Goal: Task Accomplishment & Management: Use online tool/utility

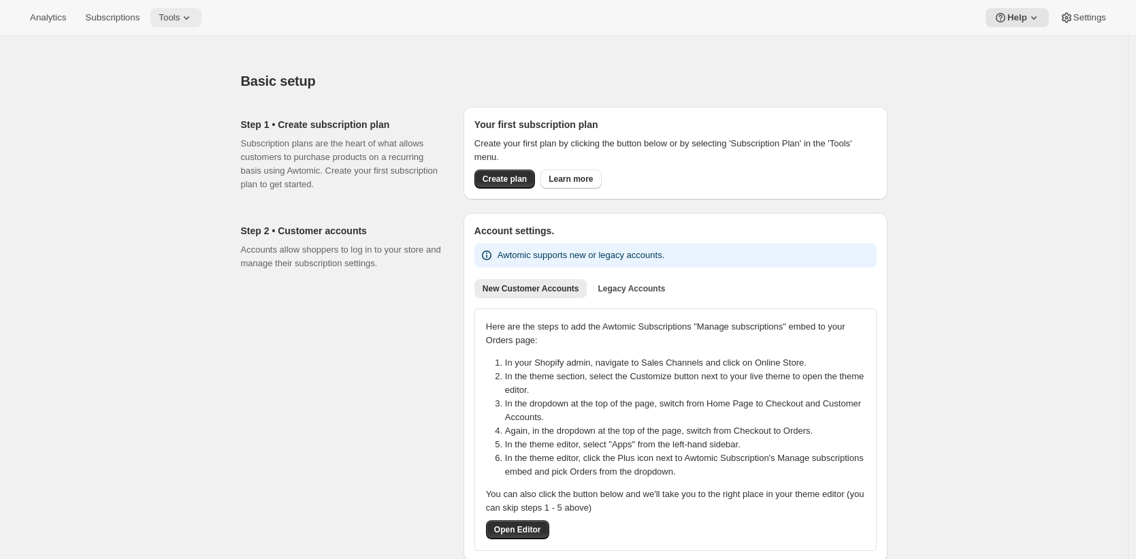
click at [171, 18] on span "Tools" at bounding box center [169, 17] width 21 height 11
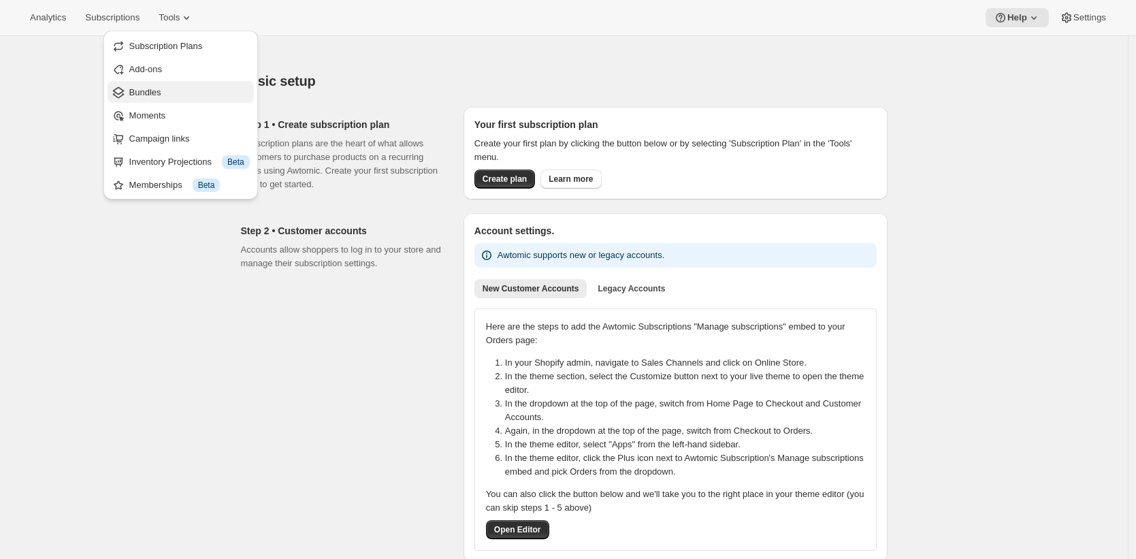
click at [203, 93] on span "Bundles" at bounding box center [189, 93] width 121 height 14
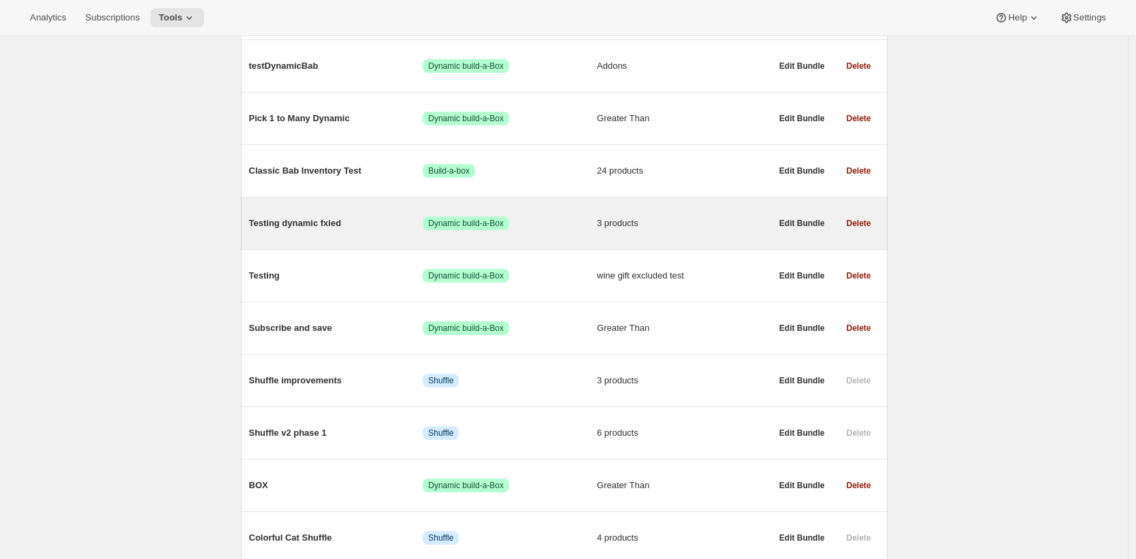
scroll to position [1038, 0]
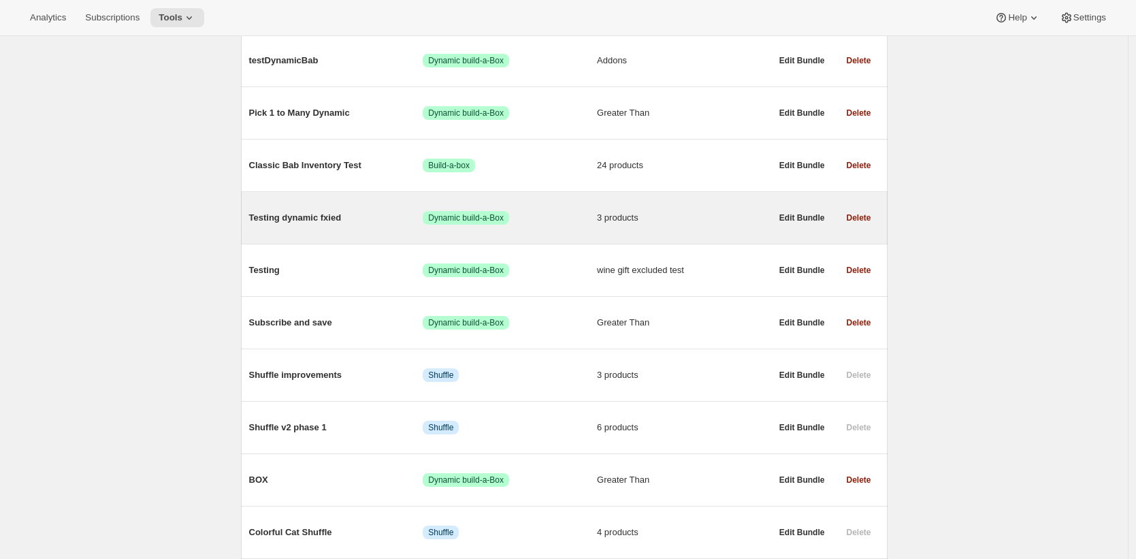
click at [333, 225] on span "Testing dynamic fxied" at bounding box center [336, 218] width 174 height 14
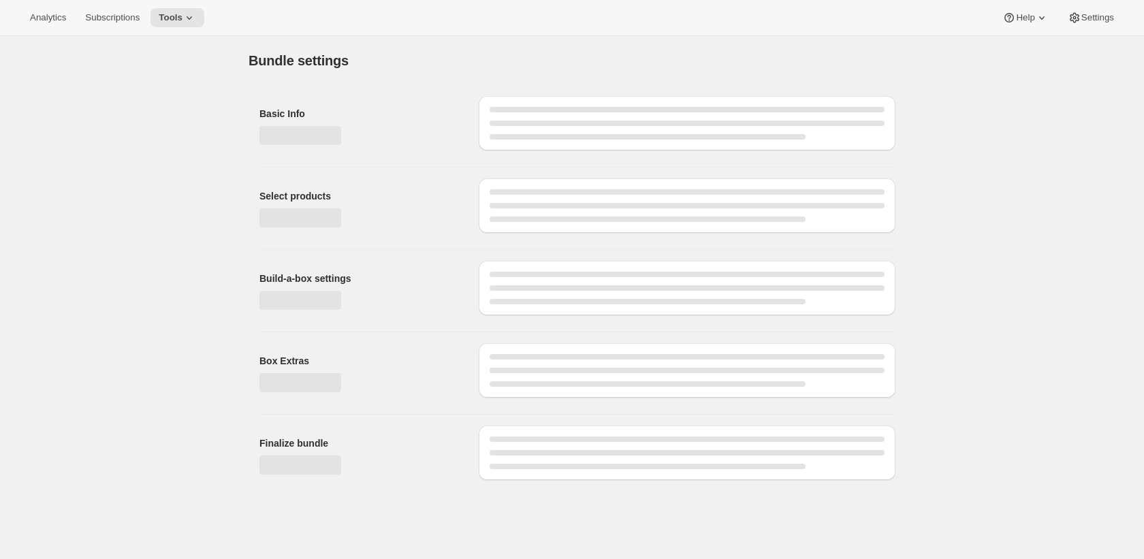
type input "Testing dynamic fxied"
select select "fixed"
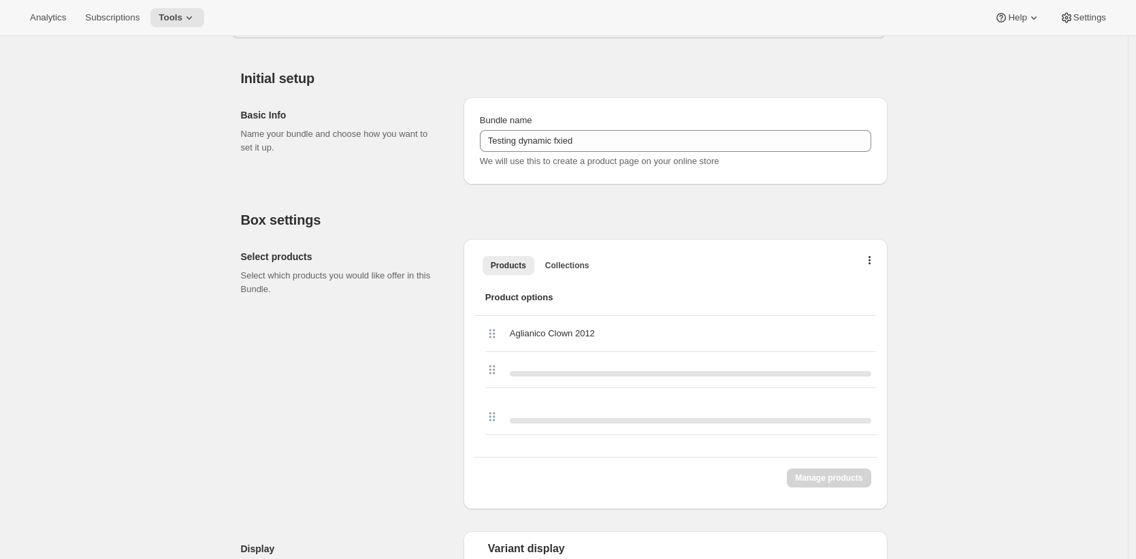
scroll to position [241, 0]
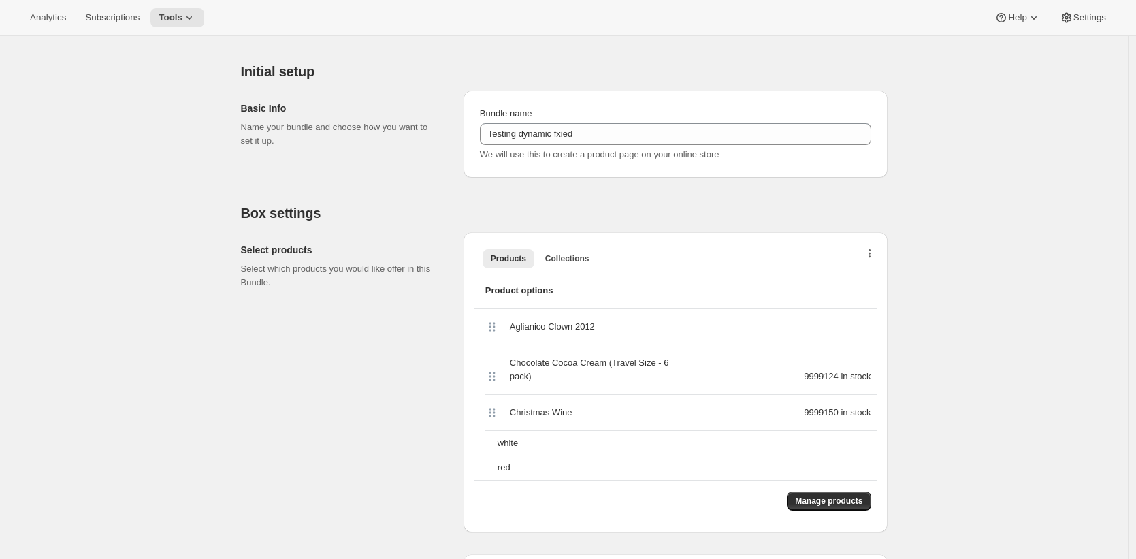
click at [872, 257] on icon "button" at bounding box center [870, 254] width 3 height 11
click at [876, 286] on span "Bulk Autoswap for existing subscribers" at bounding box center [868, 282] width 151 height 10
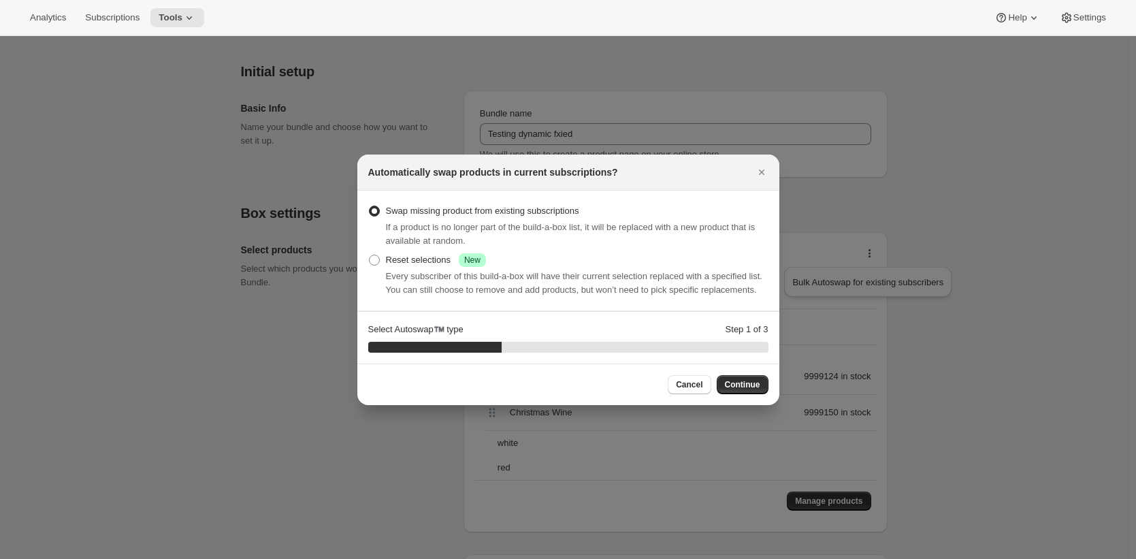
click at [949, 195] on div at bounding box center [568, 279] width 1136 height 559
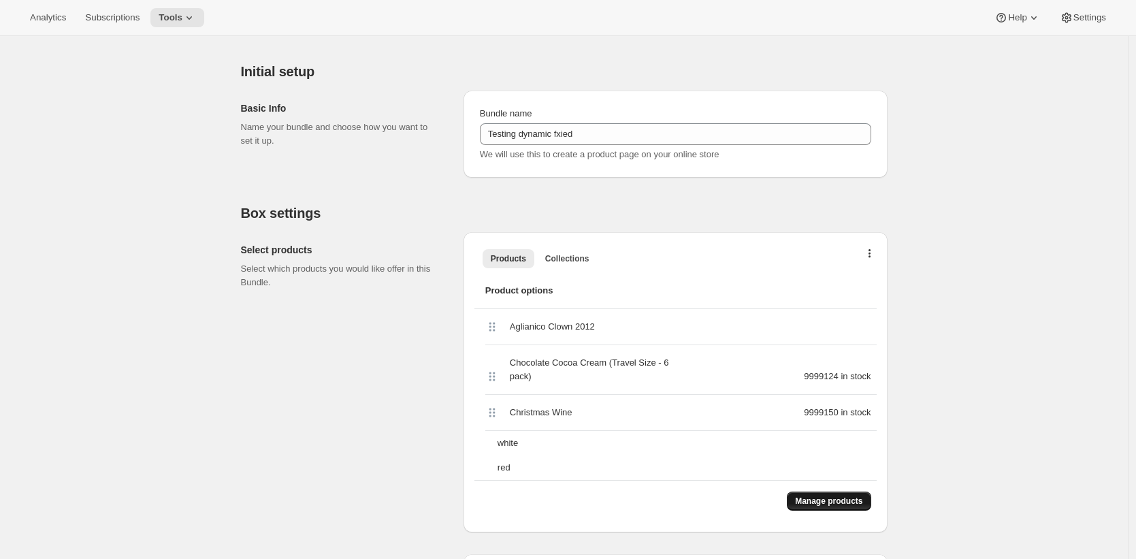
click at [817, 502] on span "Manage products" at bounding box center [828, 501] width 67 height 11
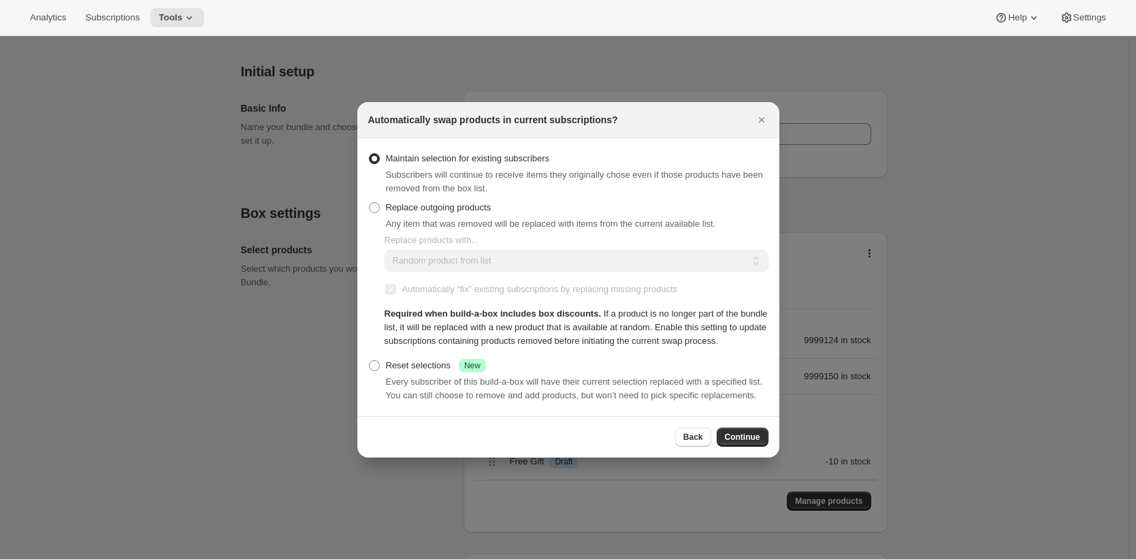
click at [695, 443] on span "Back" at bounding box center [694, 437] width 20 height 11
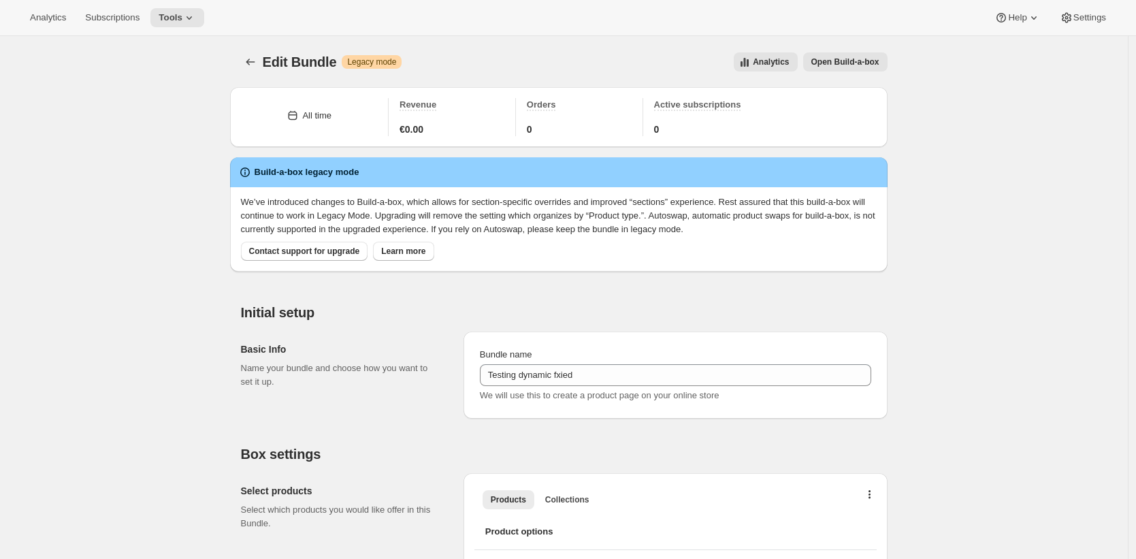
scroll to position [241, 0]
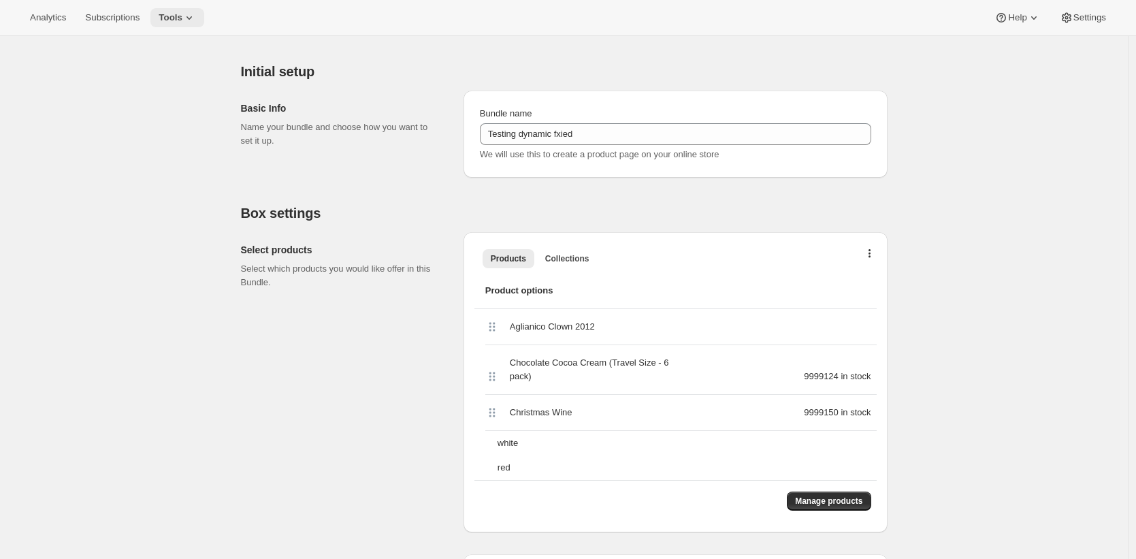
click at [182, 21] on span "Tools" at bounding box center [171, 17] width 24 height 11
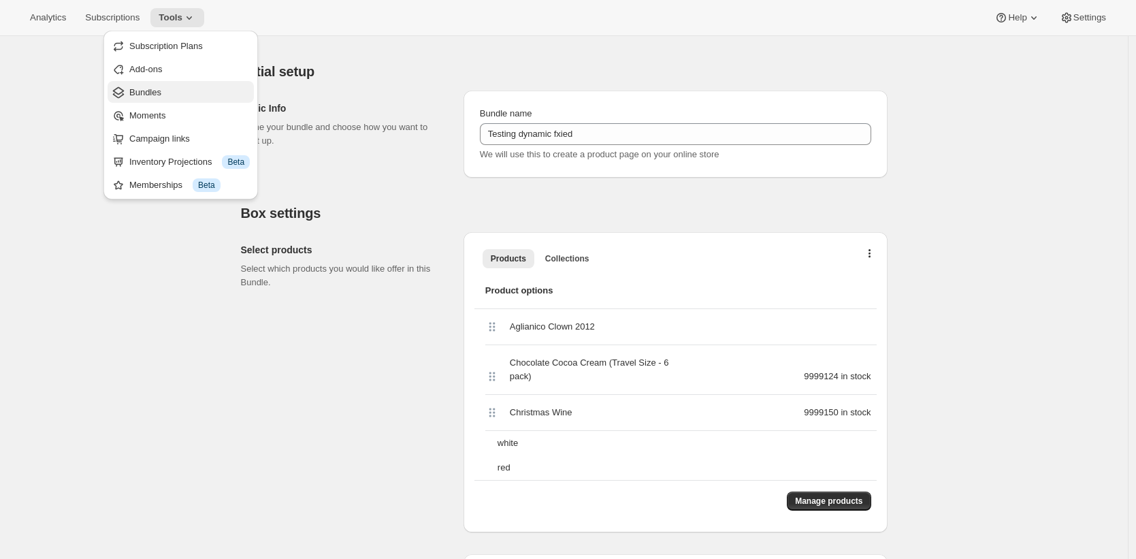
click at [193, 88] on span "Bundles" at bounding box center [189, 93] width 121 height 14
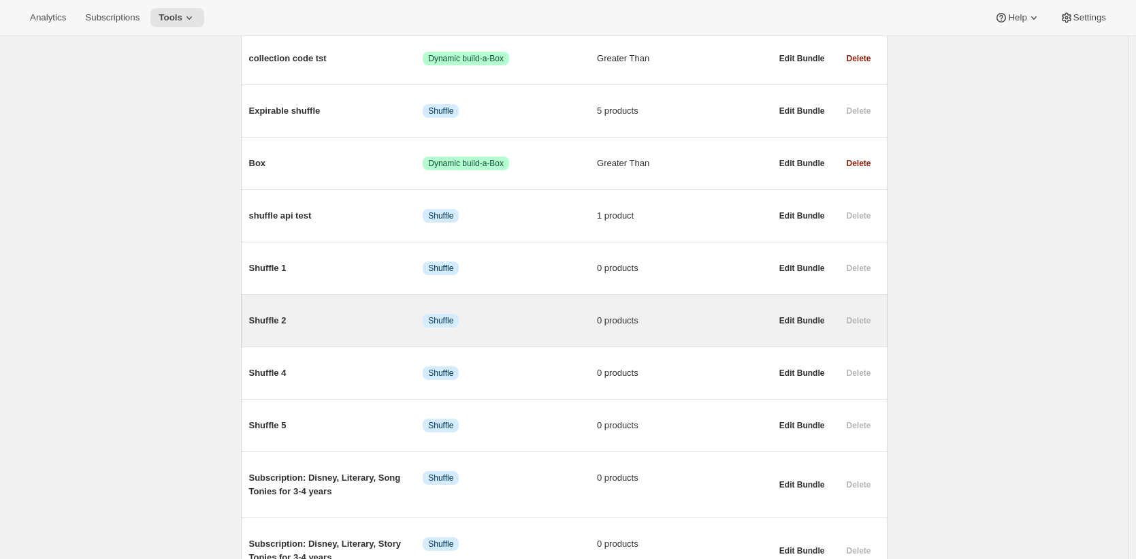
scroll to position [1439, 0]
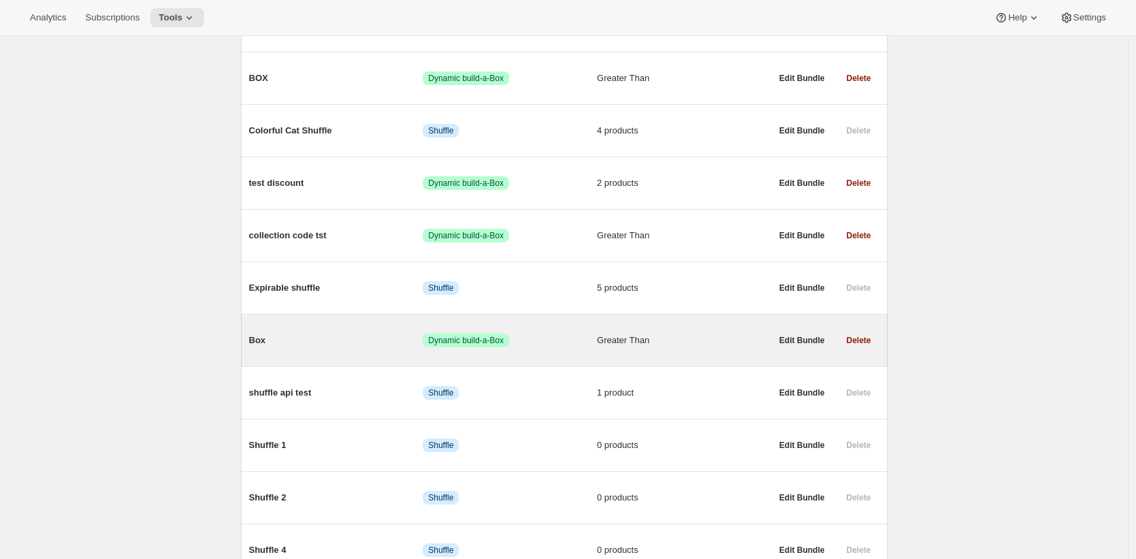
click at [387, 345] on div "Box Success Dynamic build-a-Box Greater Than" at bounding box center [510, 340] width 522 height 35
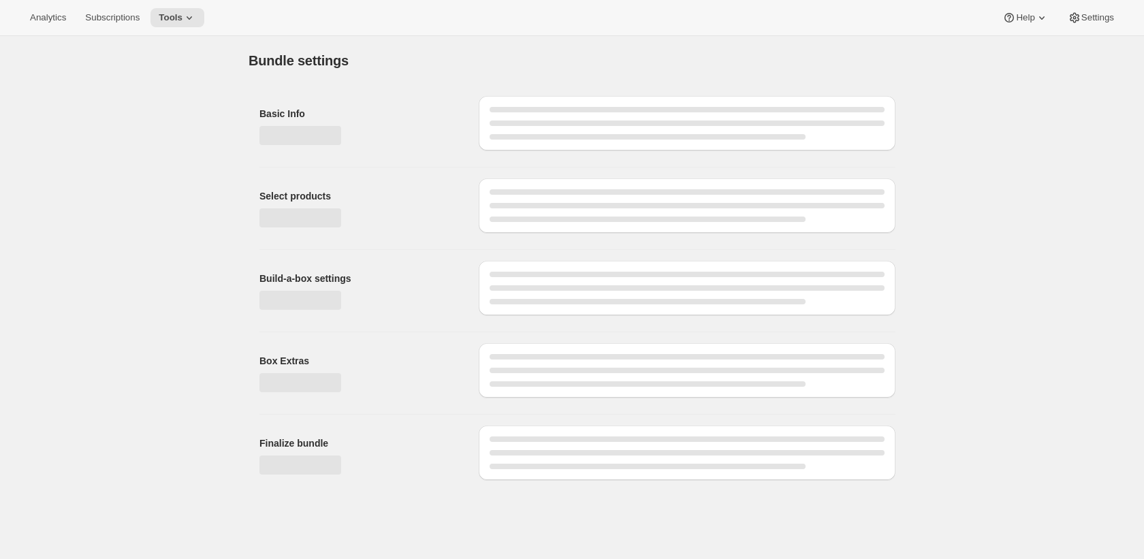
type input "Box"
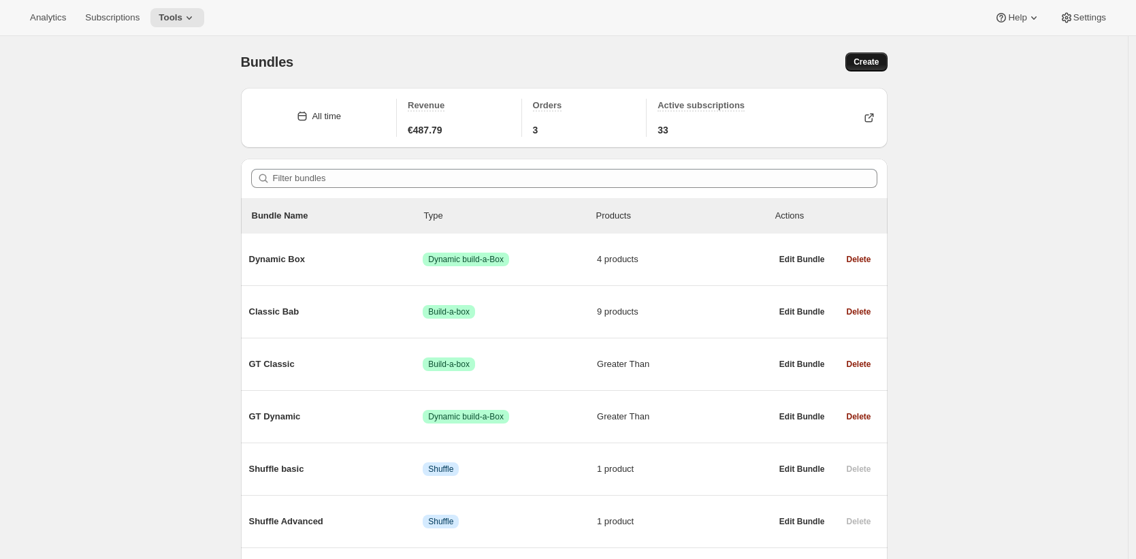
click at [870, 62] on span "Create" at bounding box center [866, 62] width 25 height 11
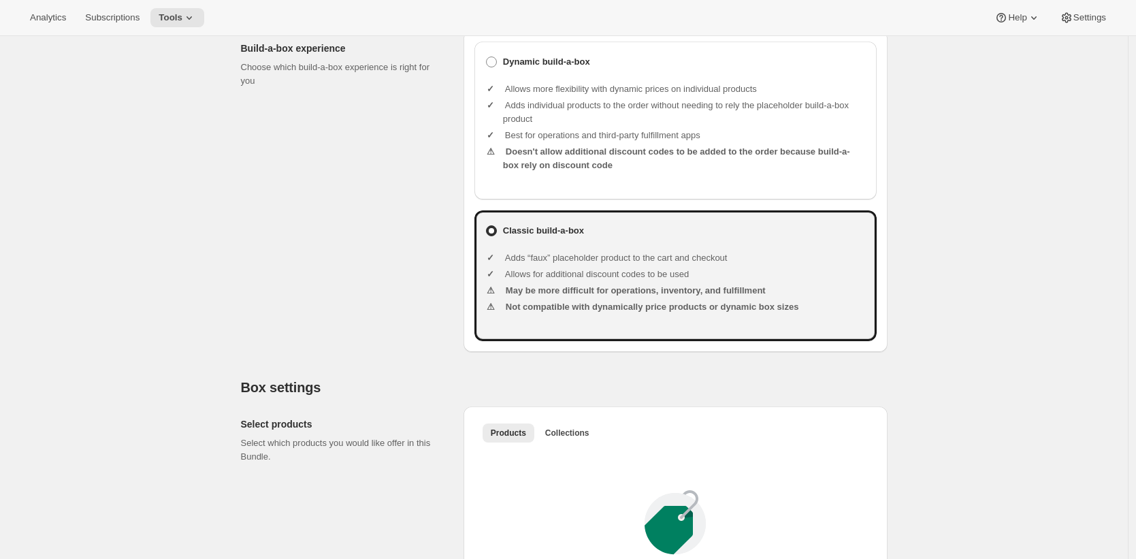
scroll to position [193, 0]
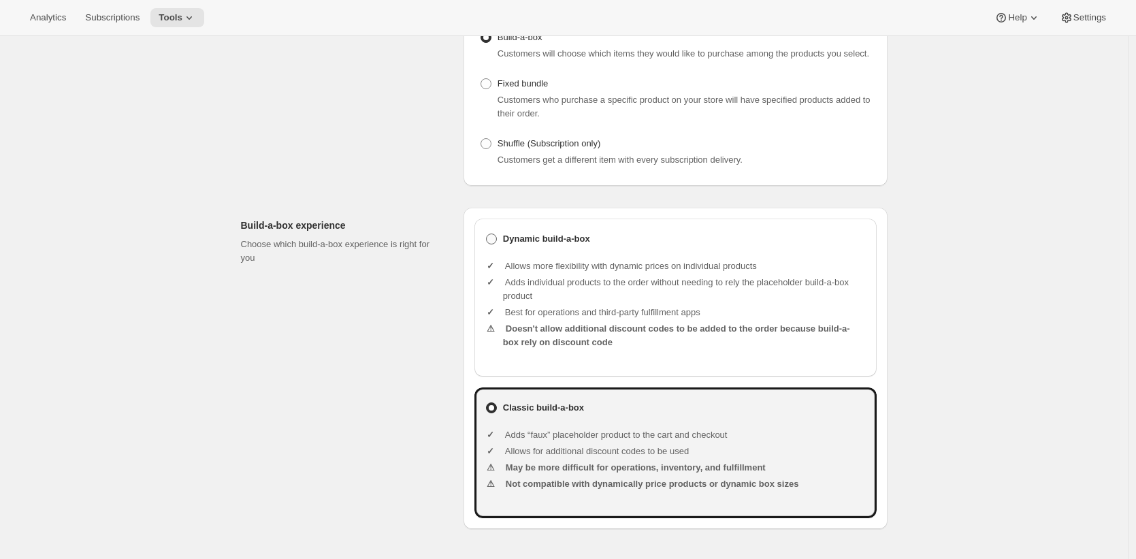
click at [541, 246] on b "Dynamic build-a-box" at bounding box center [546, 239] width 87 height 14
click at [487, 234] on input "Dynamic build-a-box" at bounding box center [486, 234] width 1 height 1
radio input "true"
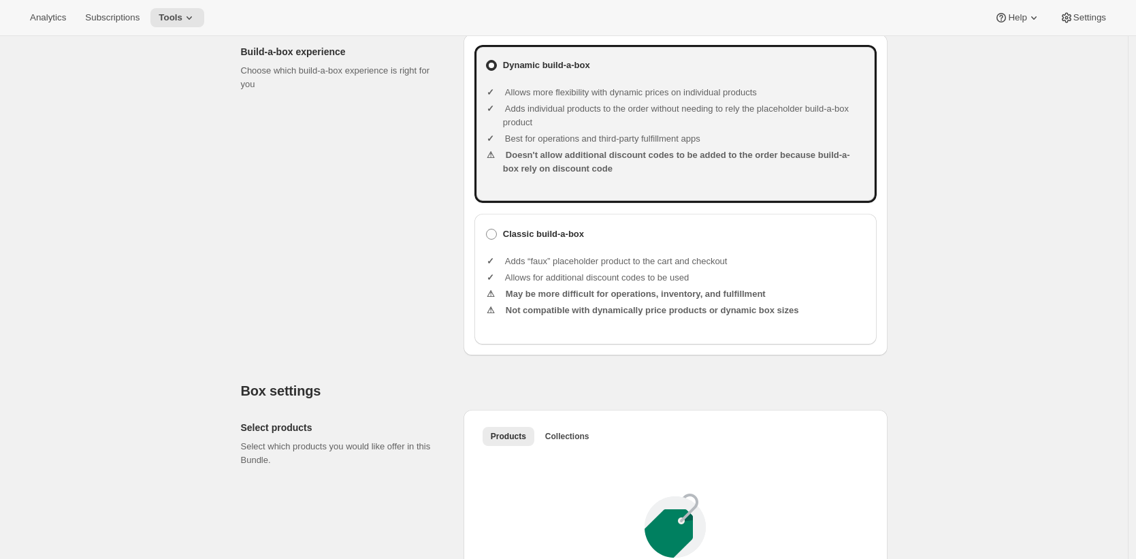
scroll to position [792, 0]
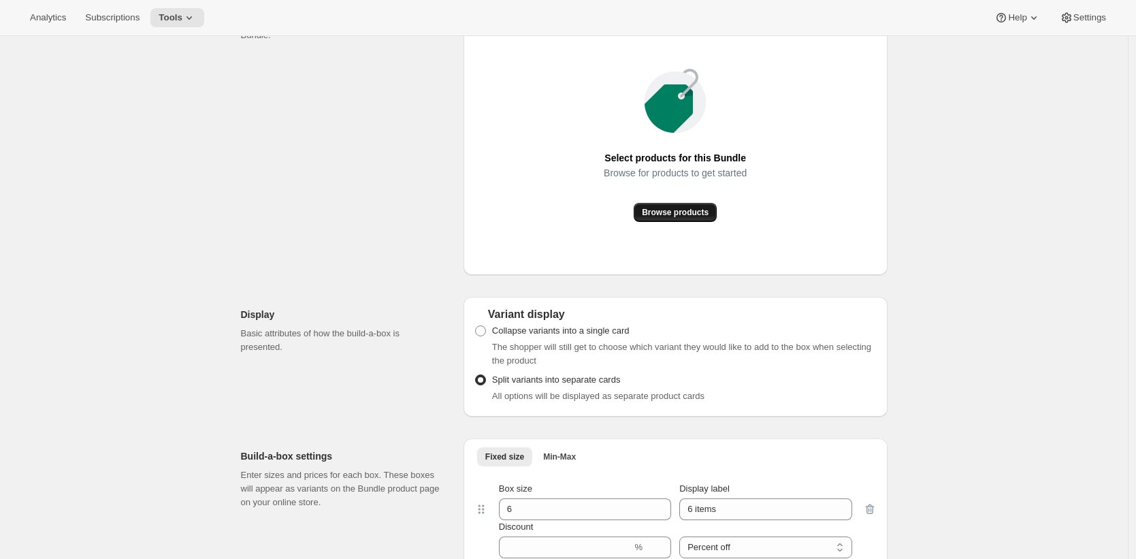
click at [671, 218] on span "Browse products" at bounding box center [675, 212] width 67 height 11
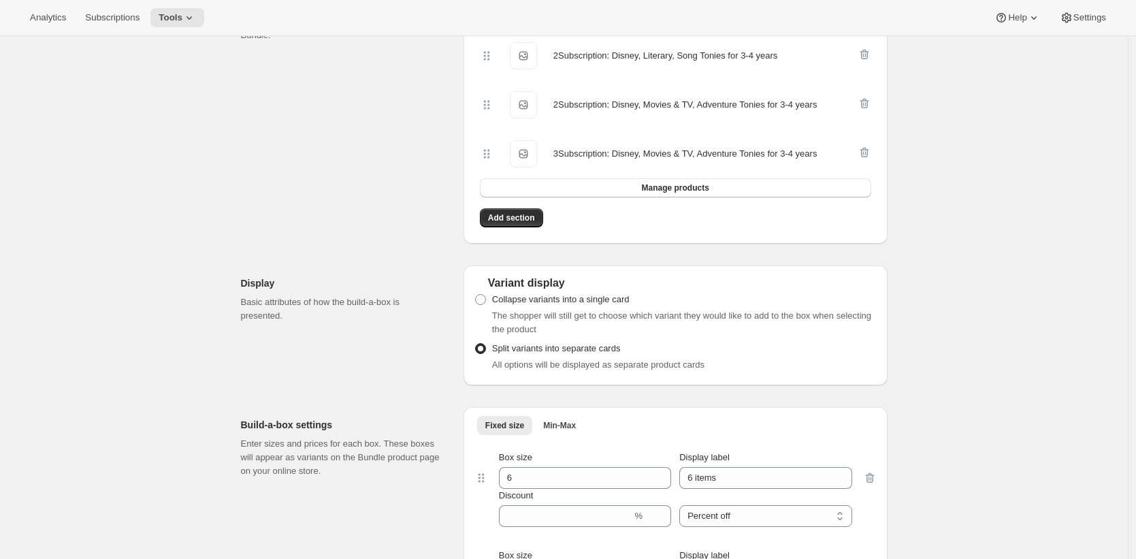
drag, startPoint x: 589, startPoint y: 201, endPoint x: 560, endPoint y: 238, distance: 47.5
click at [571, 233] on div "2Subscription: Disney, Literary, Song Tonies for 3-4 years 2Subscription: Disne…" at bounding box center [676, 129] width 402 height 207
click at [533, 227] on button "Add section" at bounding box center [511, 217] width 63 height 19
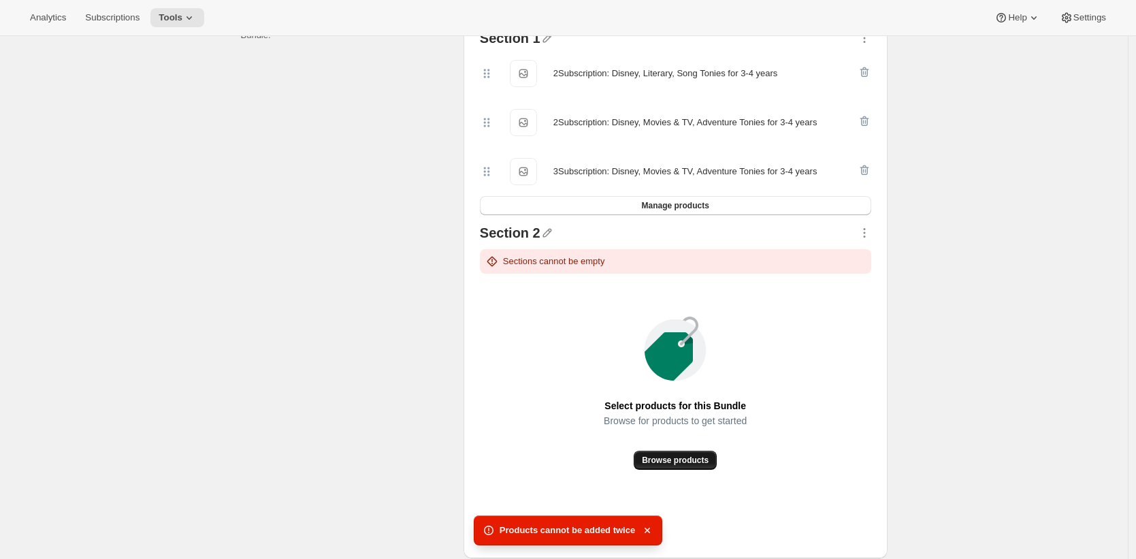
click at [682, 470] on button "Browse products" at bounding box center [675, 460] width 83 height 19
click at [690, 466] on span "Browse products" at bounding box center [675, 460] width 67 height 11
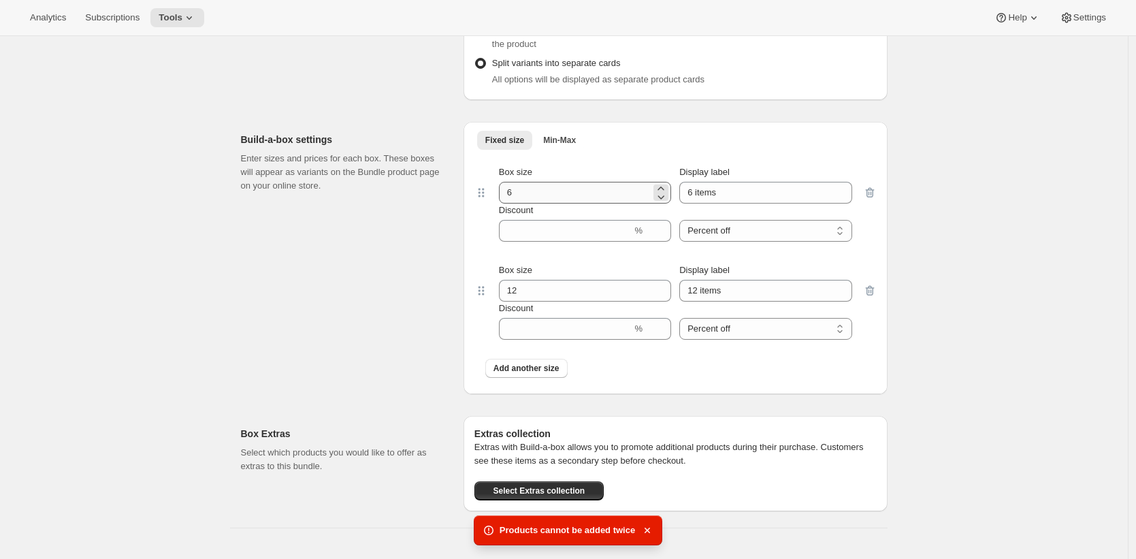
scroll to position [1226, 0]
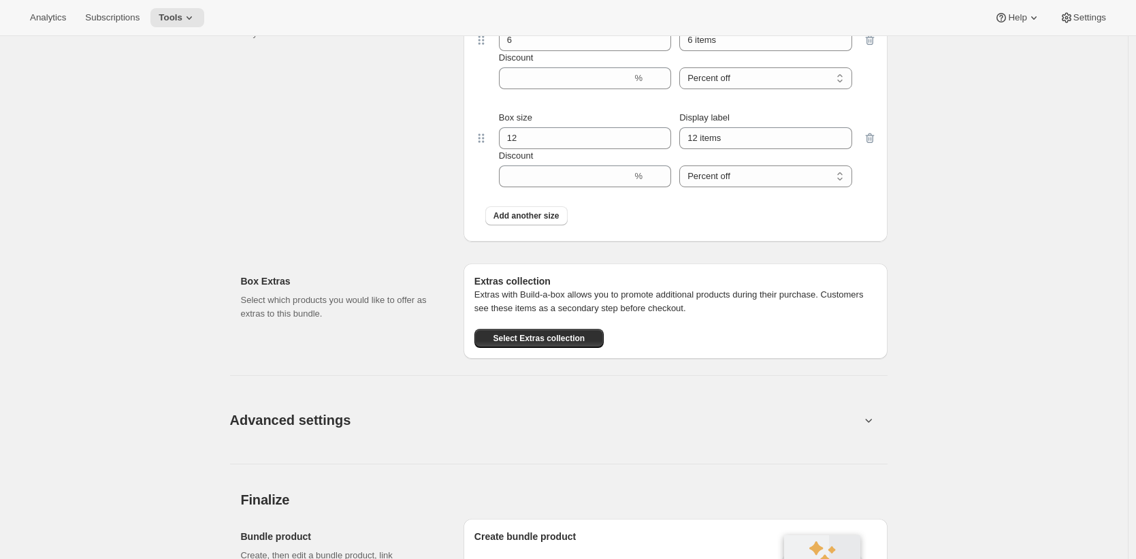
click at [626, 441] on button "Advanced settings" at bounding box center [545, 420] width 647 height 52
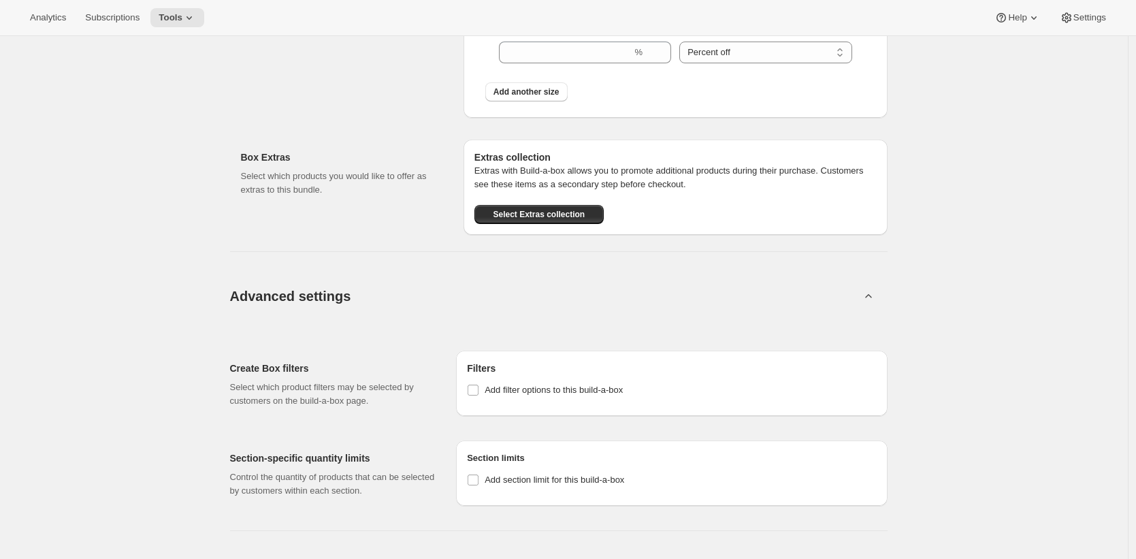
scroll to position [1621, 0]
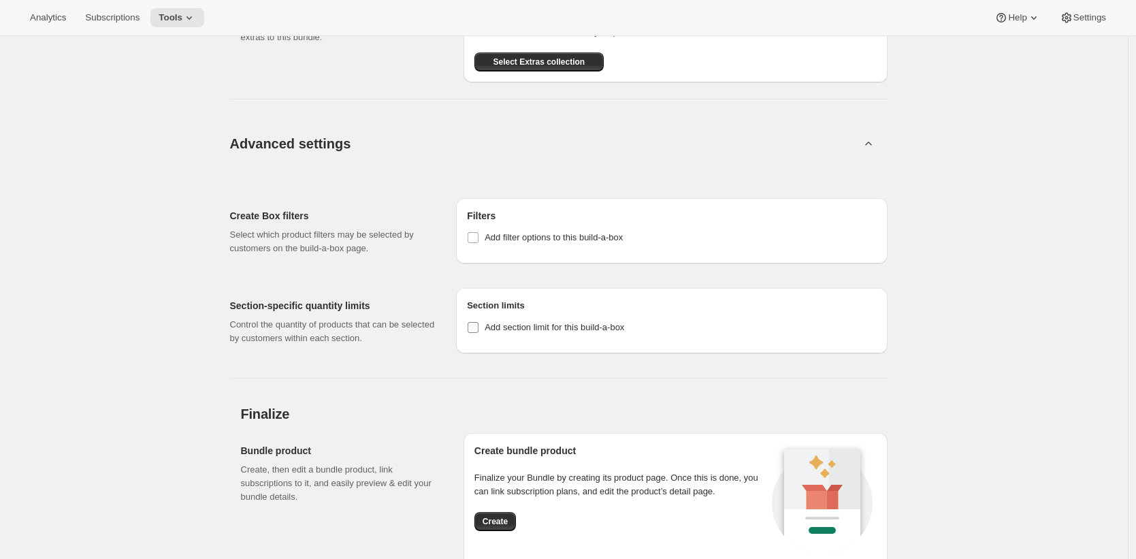
click at [593, 332] on span "Add section limit for this build-a-box" at bounding box center [555, 327] width 140 height 10
click at [479, 333] on input "Add section limit for this build-a-box" at bounding box center [473, 327] width 11 height 11
checkbox input "true"
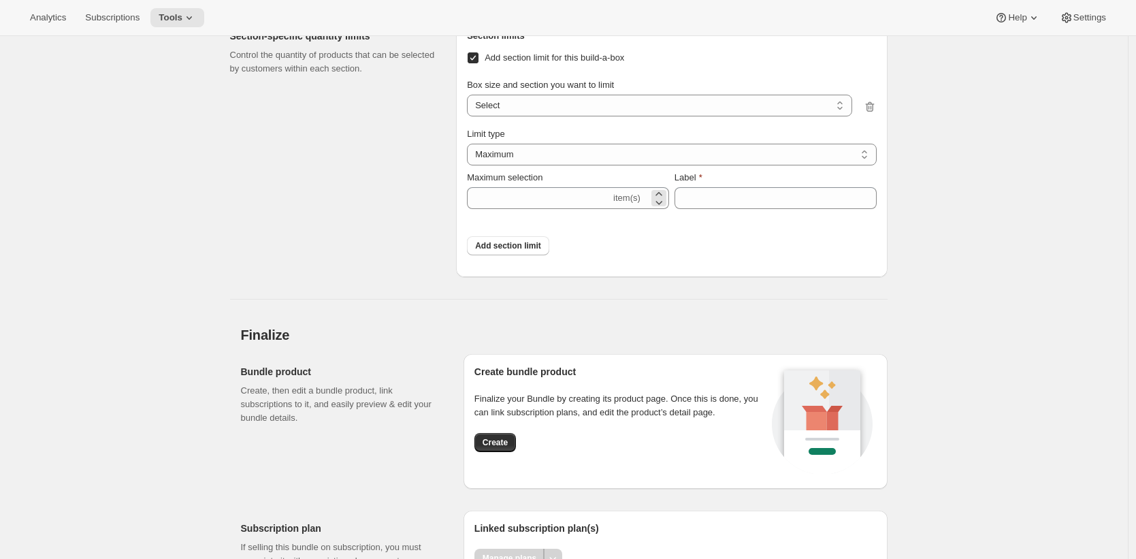
scroll to position [1892, 0]
click at [640, 115] on select "6 items / Section 1 6 items / Section 2 12 items / Section 1 12 items / Section…" at bounding box center [659, 104] width 385 height 22
click at [635, 120] on div "Box size and section you want to limit 6 items / Section 1 6 items / Section 2 …" at bounding box center [665, 101] width 396 height 49
click at [635, 115] on select "6 items / Section 1 6 items / Section 2 12 items / Section 1 12 items / Section…" at bounding box center [659, 104] width 385 height 22
select select "0_b6e5a0e9-9f42-45cc-bfd5-7a658762529a"
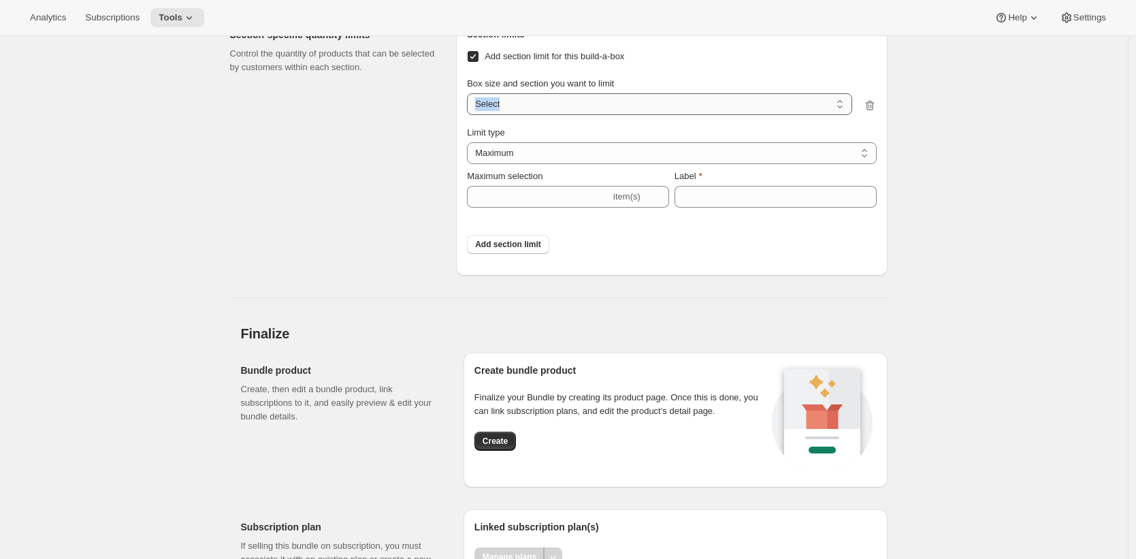
click at [471, 106] on select "6 items / Section 1 6 items / Section 2 12 items / Section 1 12 items / Section…" at bounding box center [659, 104] width 385 height 22
click at [572, 208] on input "Maximum selection" at bounding box center [539, 197] width 144 height 22
type input "3"
click at [535, 251] on button "Add section limit" at bounding box center [508, 244] width 82 height 19
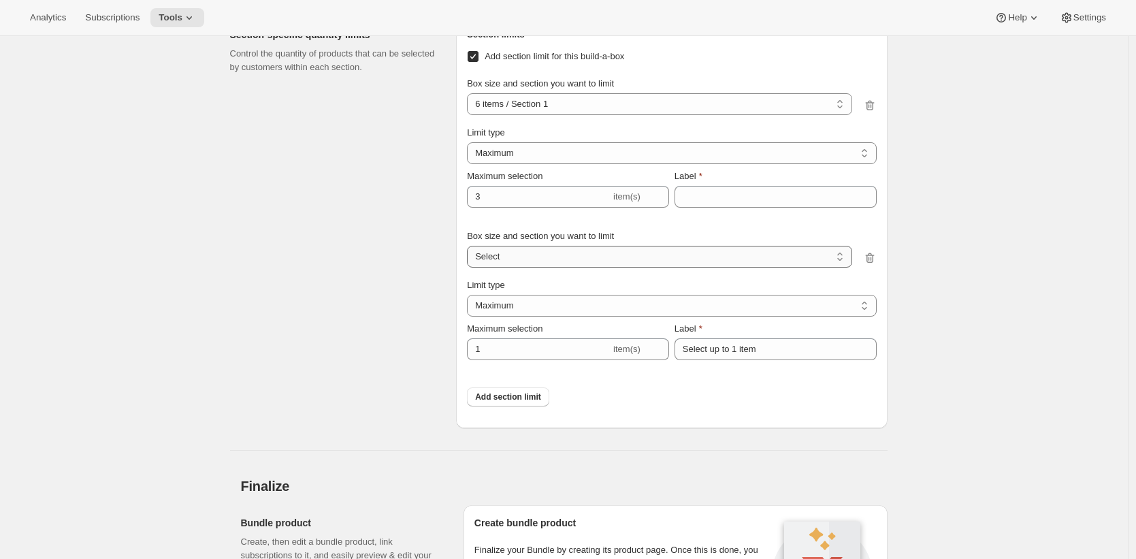
click at [545, 267] on select "6 items / Section 1 6 items / Section 2 12 items / Section 1 12 items / Section…" at bounding box center [659, 257] width 385 height 22
select select "1_b6e5a0e9-9f42-45cc-bfd5-7a658762529a"
click at [471, 258] on select "6 items / Section 1 6 items / Section 2 12 items / Section 1 12 items / Section…" at bounding box center [659, 257] width 385 height 22
click at [562, 360] on input "1" at bounding box center [539, 349] width 144 height 22
click at [664, 352] on icon at bounding box center [659, 345] width 14 height 14
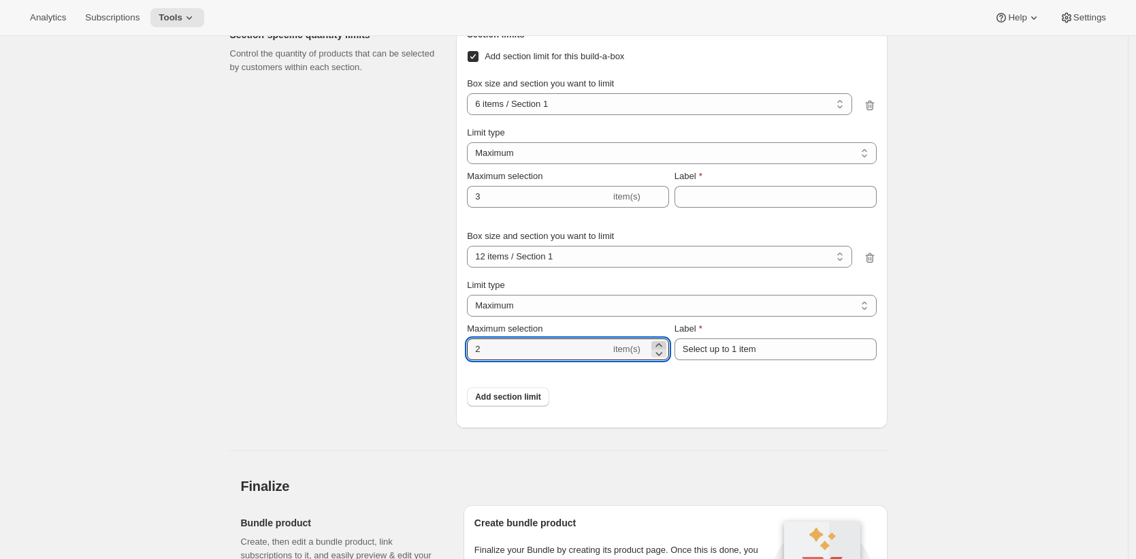
click at [664, 352] on icon at bounding box center [659, 345] width 14 height 14
type input "5"
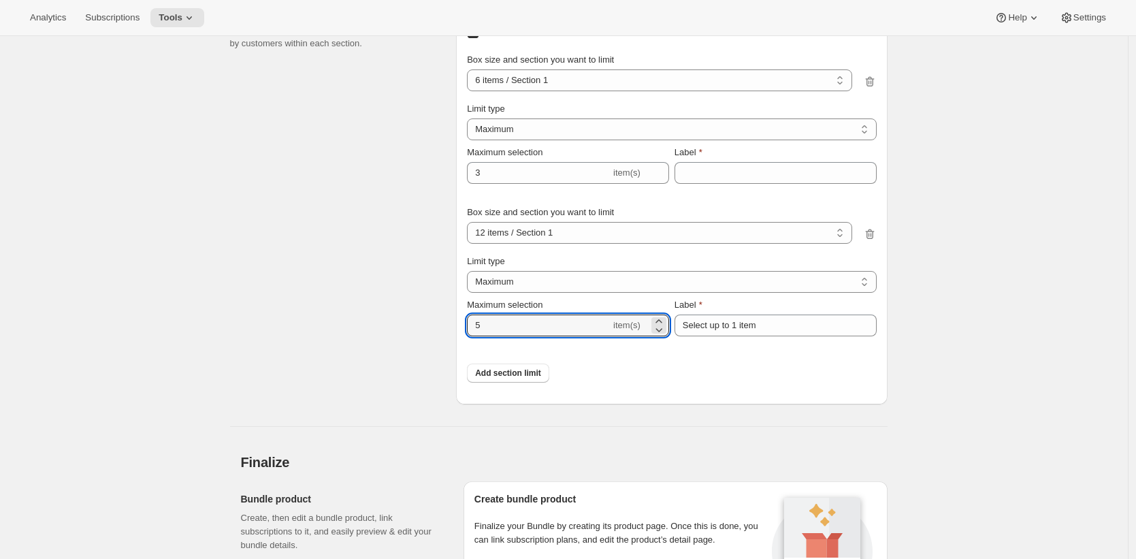
scroll to position [2084, 0]
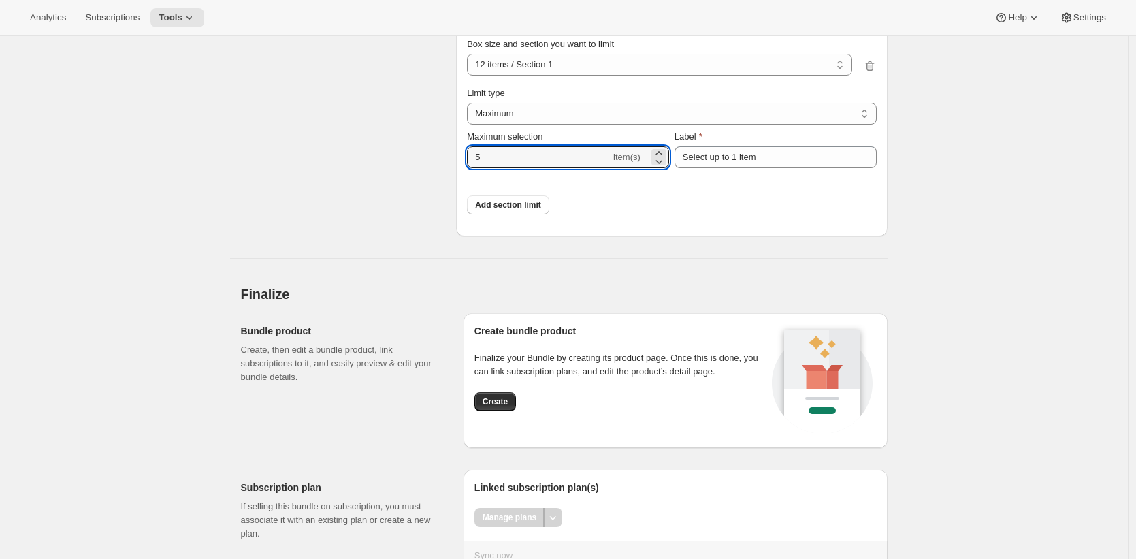
click at [662, 372] on p "Finalize your Bundle by creating its product page. Once this is done, you can l…" at bounding box center [621, 364] width 293 height 27
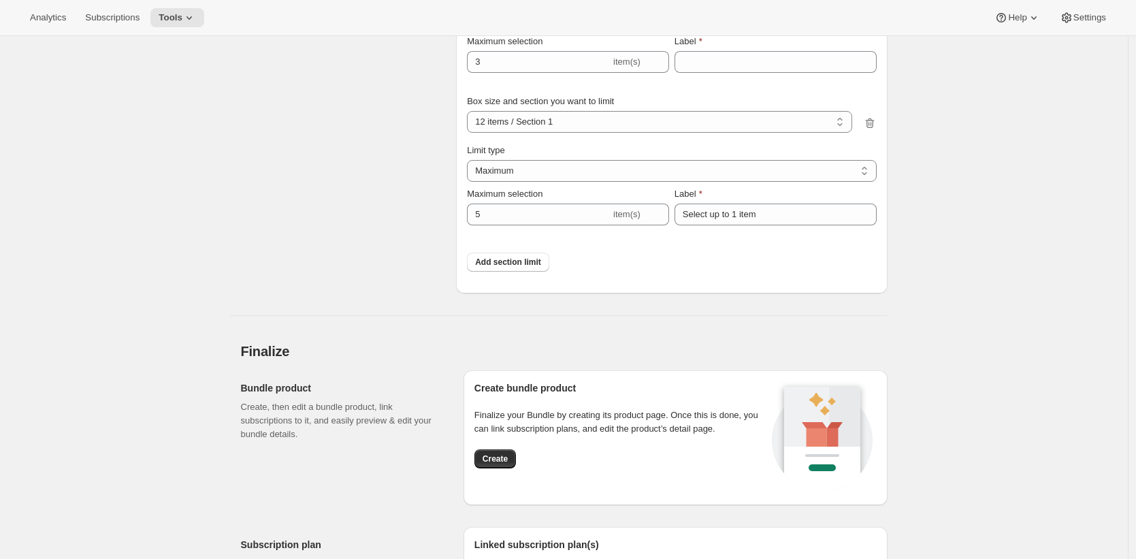
scroll to position [2029, 0]
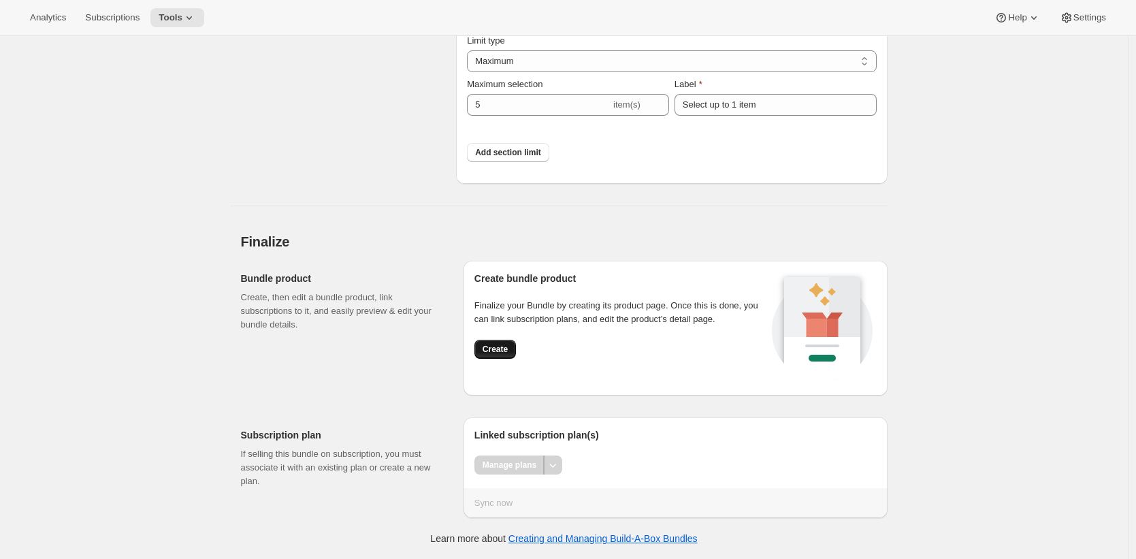
click at [503, 353] on span "Create" at bounding box center [495, 349] width 25 height 11
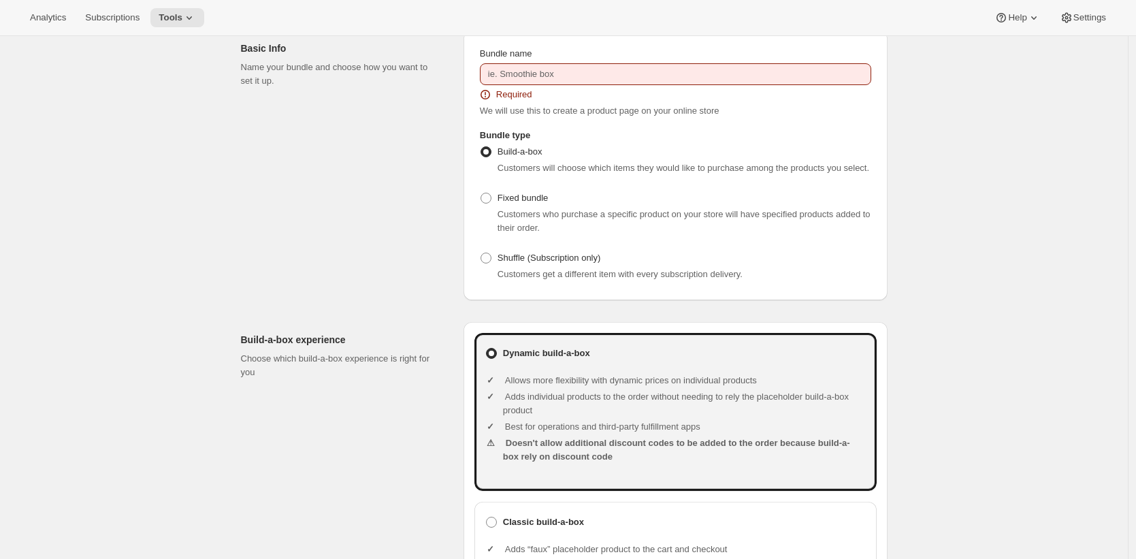
scroll to position [0, 0]
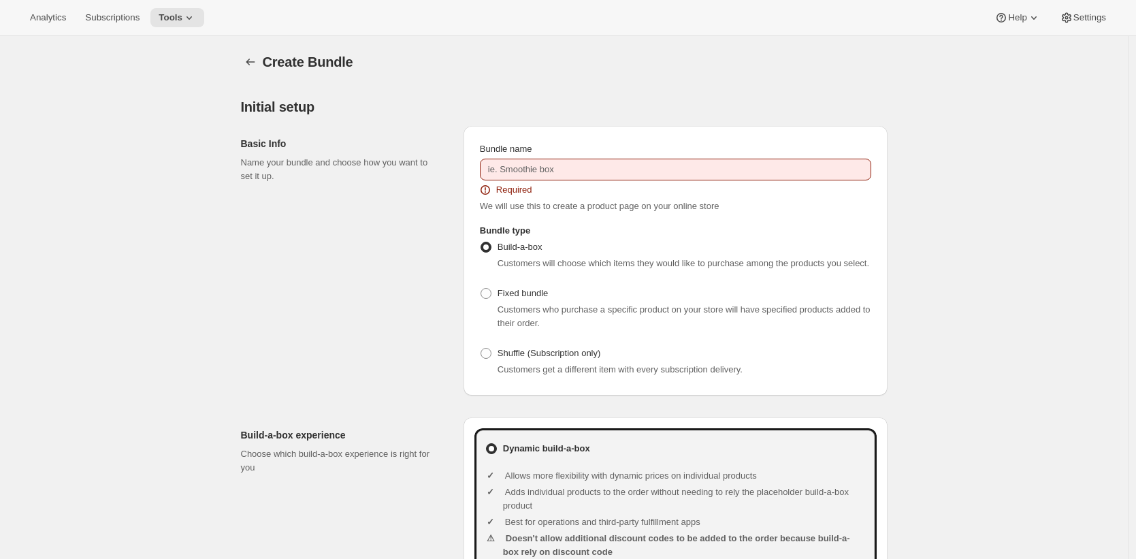
click at [545, 182] on div "Bundle name Required We will use this to create a product page on your online s…" at bounding box center [676, 177] width 392 height 71
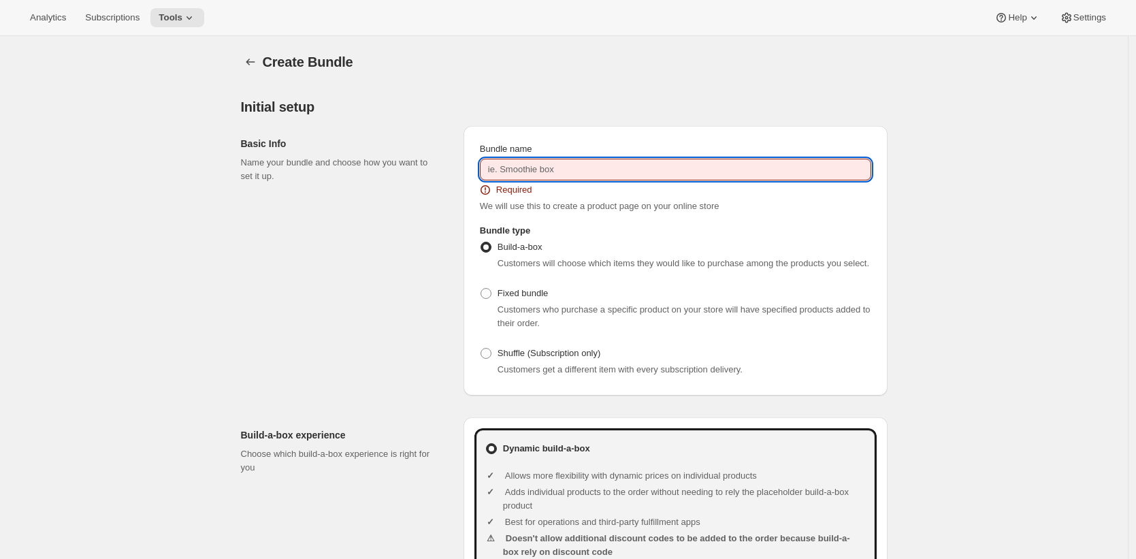
click at [544, 169] on input "Bundle name" at bounding box center [676, 170] width 392 height 22
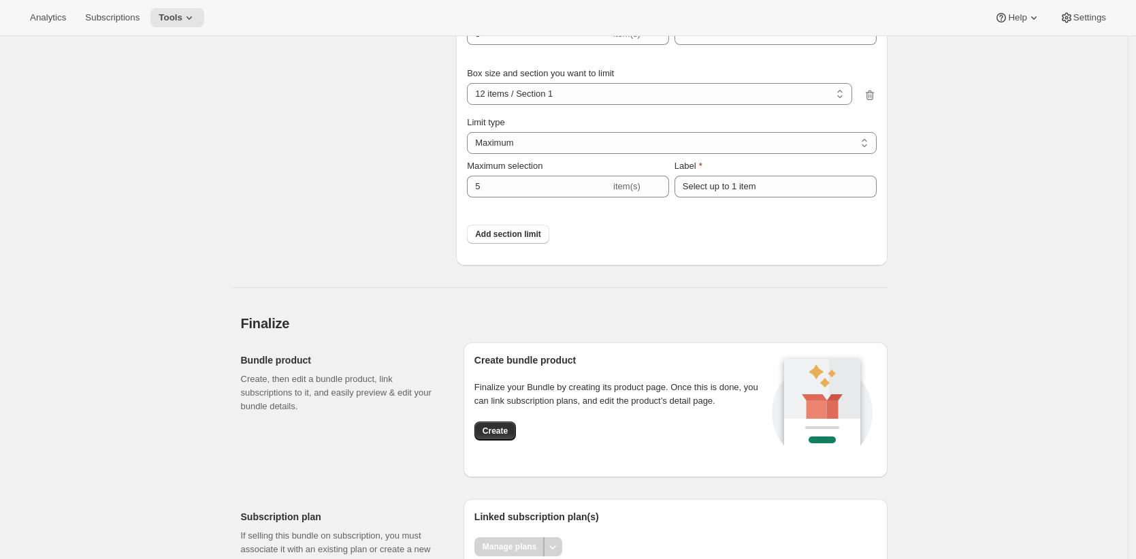
scroll to position [2148, 0]
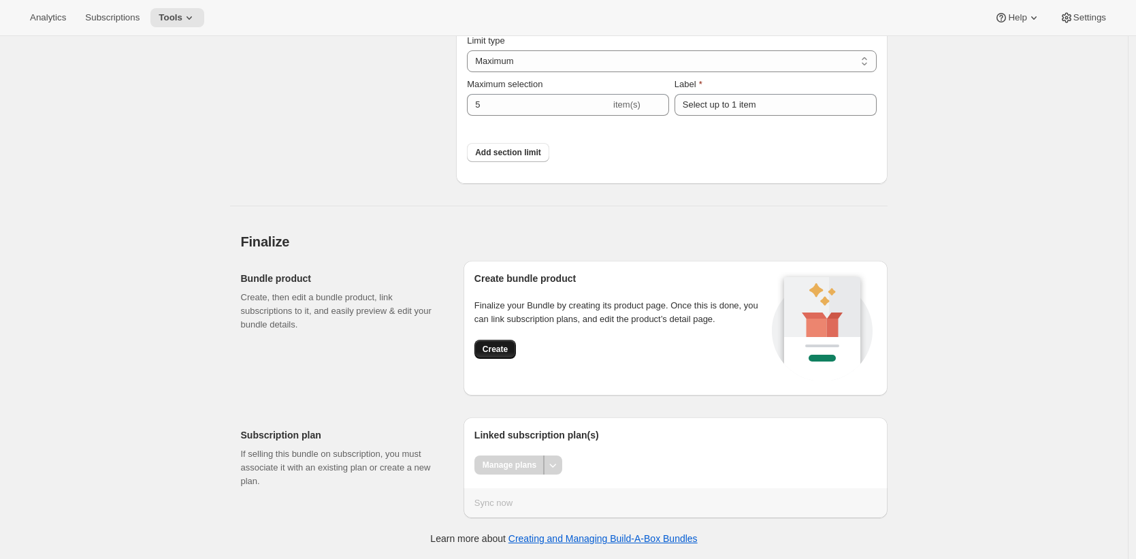
type input "section level limits"
click at [508, 349] on span "Create" at bounding box center [495, 349] width 25 height 11
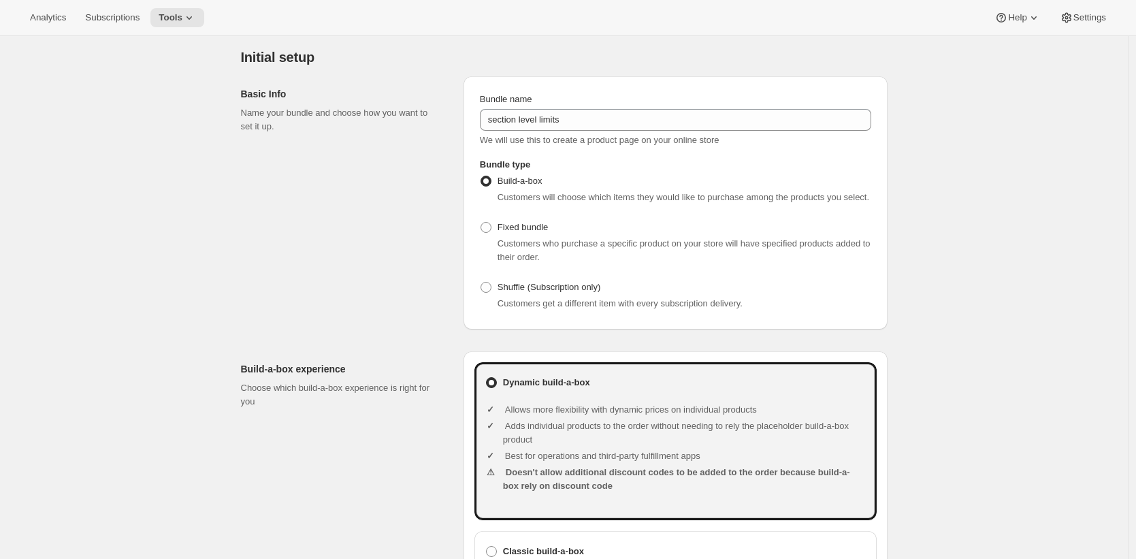
scroll to position [0, 0]
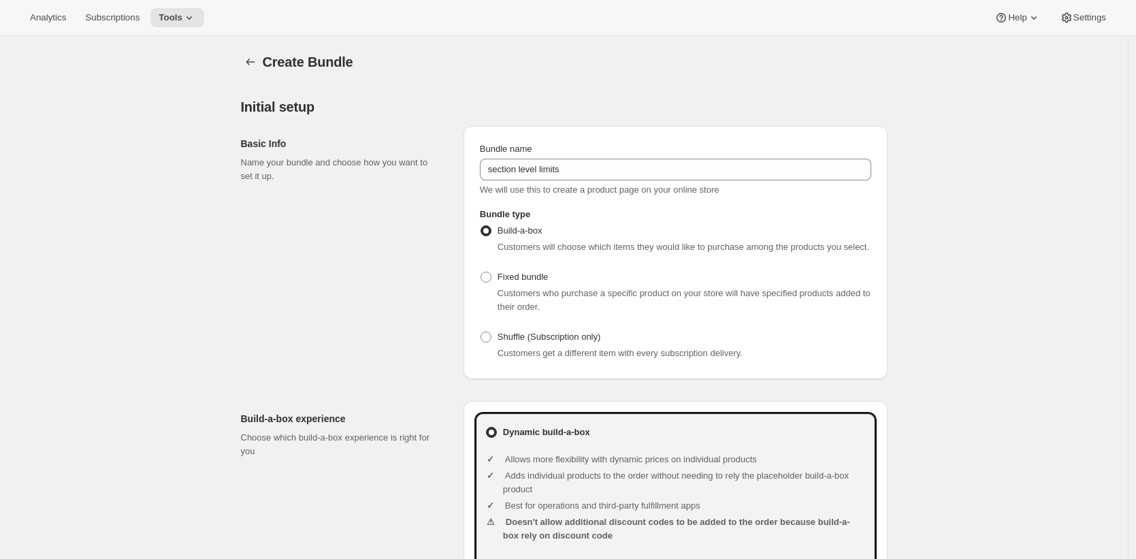
click at [453, 339] on div "Basic Info Name your bundle and choose how you want to set it up." at bounding box center [347, 252] width 212 height 253
click at [522, 282] on span "Fixed bundle" at bounding box center [523, 277] width 50 height 10
click at [481, 272] on input "Fixed bundle" at bounding box center [481, 272] width 1 height 1
radio input "true"
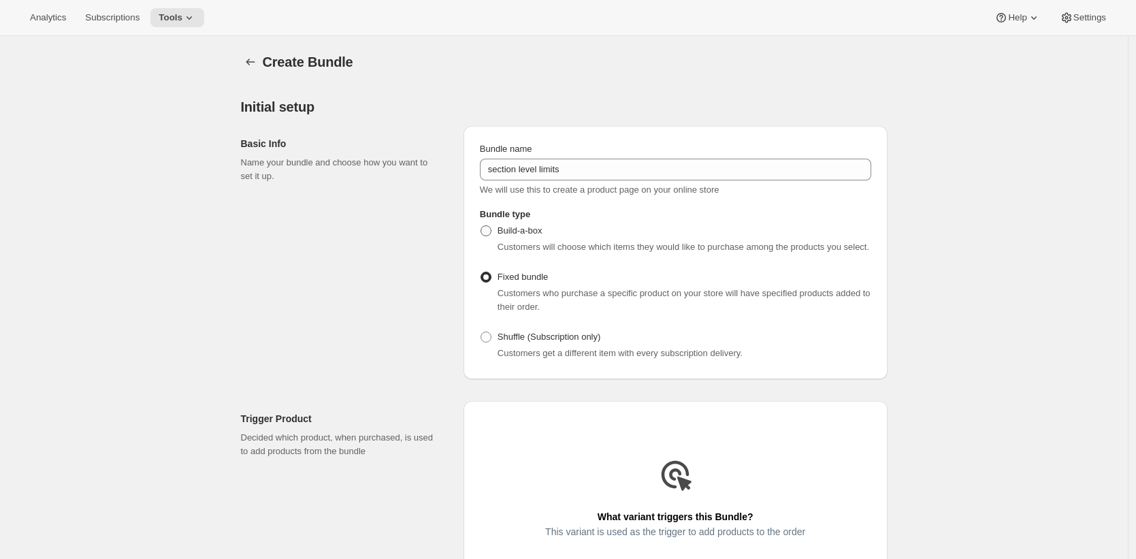
click at [535, 229] on span "Build-a-box" at bounding box center [520, 230] width 45 height 10
click at [481, 226] on input "Build-a-box" at bounding box center [481, 225] width 1 height 1
radio input "true"
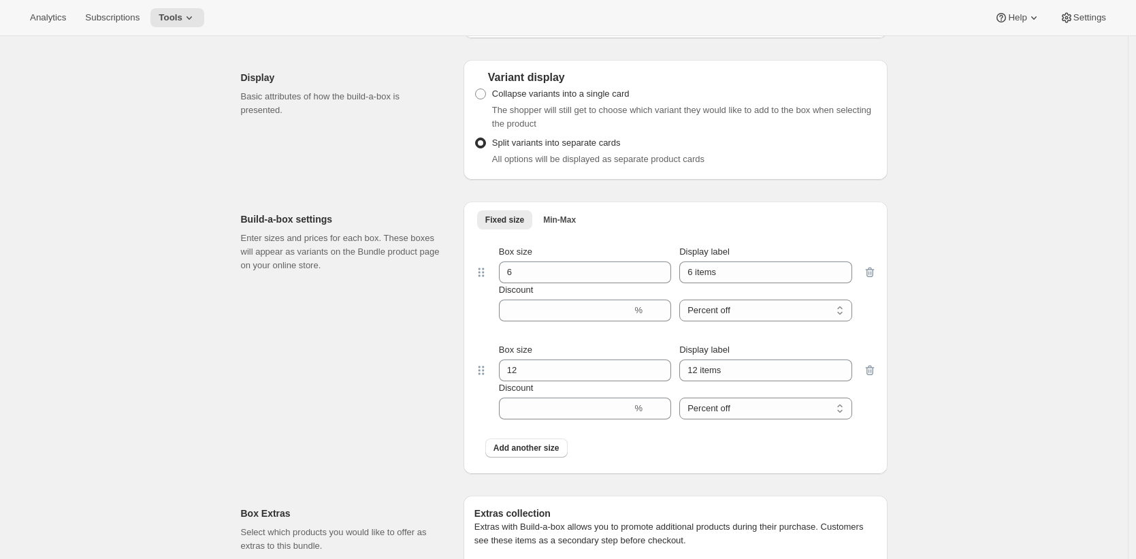
scroll to position [1143, 0]
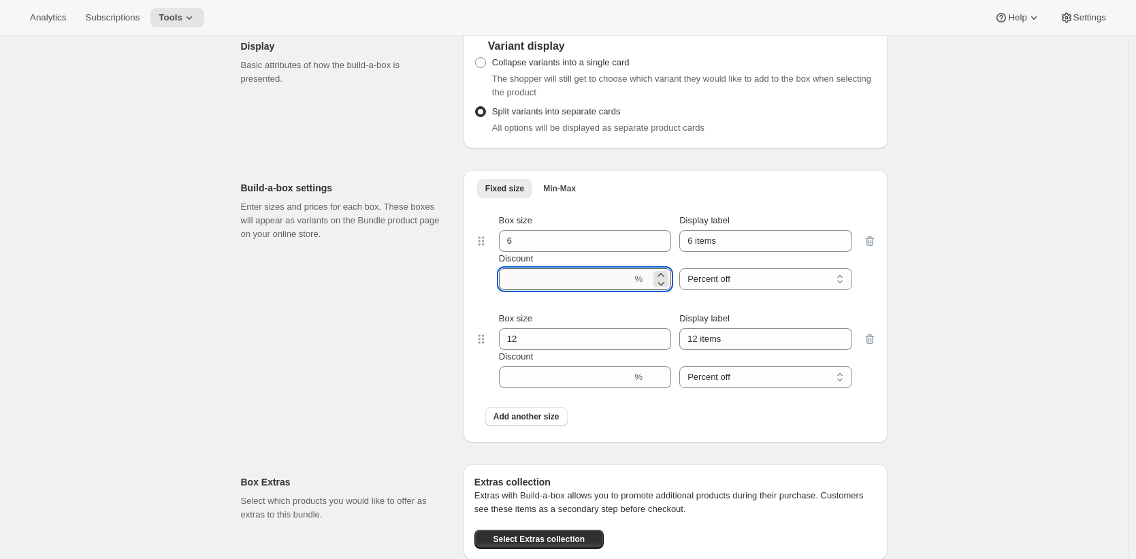
click at [575, 290] on input "Discount" at bounding box center [565, 279] width 133 height 22
type input "0"
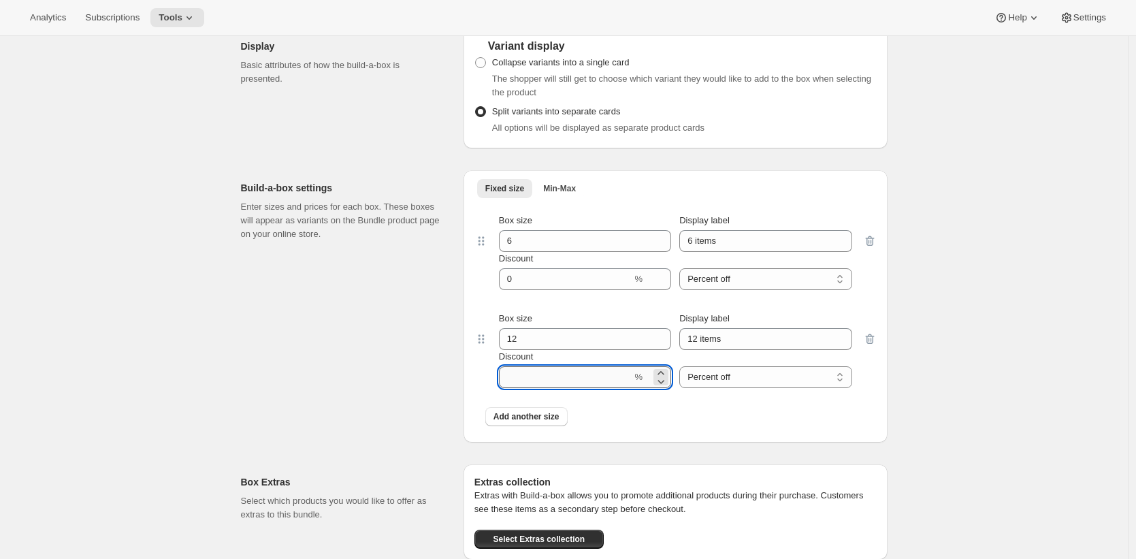
click at [572, 383] on input "Discount" at bounding box center [565, 377] width 133 height 22
type input "0"
click at [351, 382] on div "Build-a-box settings Enter sizes and prices for each box. These boxes will appe…" at bounding box center [347, 306] width 212 height 272
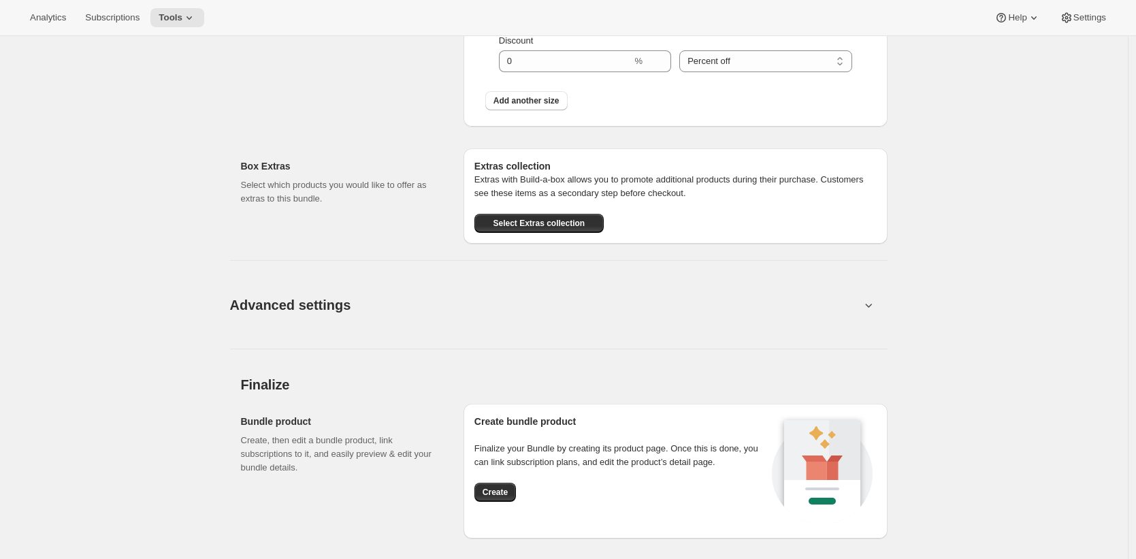
scroll to position [1614, 0]
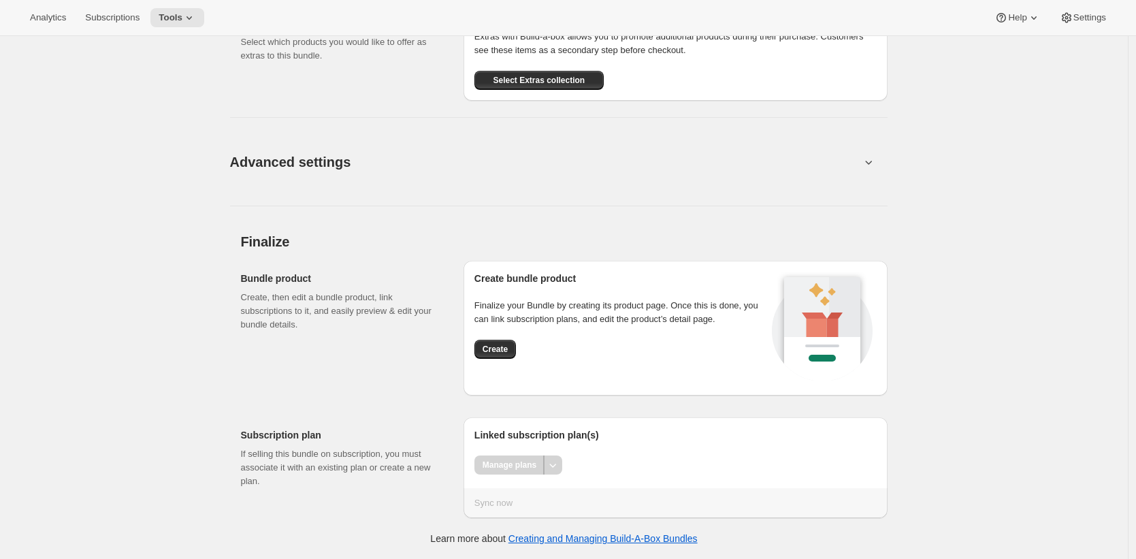
click at [647, 124] on div "Advanced settings Create Box filters Select which product filters may be select…" at bounding box center [559, 154] width 658 height 106
click at [635, 155] on button "Advanced settings" at bounding box center [545, 162] width 647 height 52
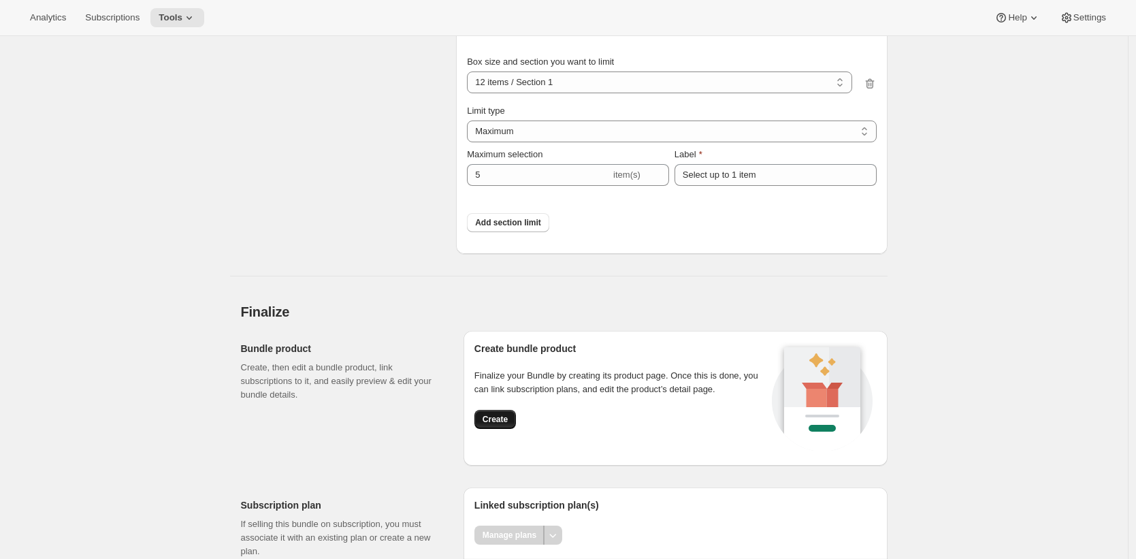
scroll to position [2067, 0]
click at [506, 424] on span "Create" at bounding box center [495, 418] width 25 height 11
click at [508, 424] on span "Create" at bounding box center [495, 418] width 25 height 11
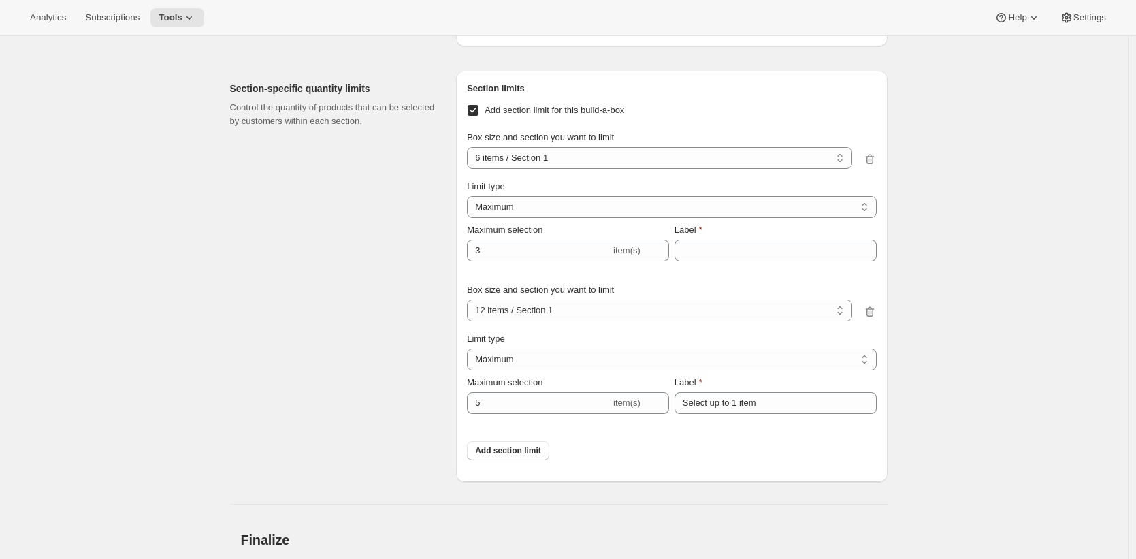
scroll to position [1817, 0]
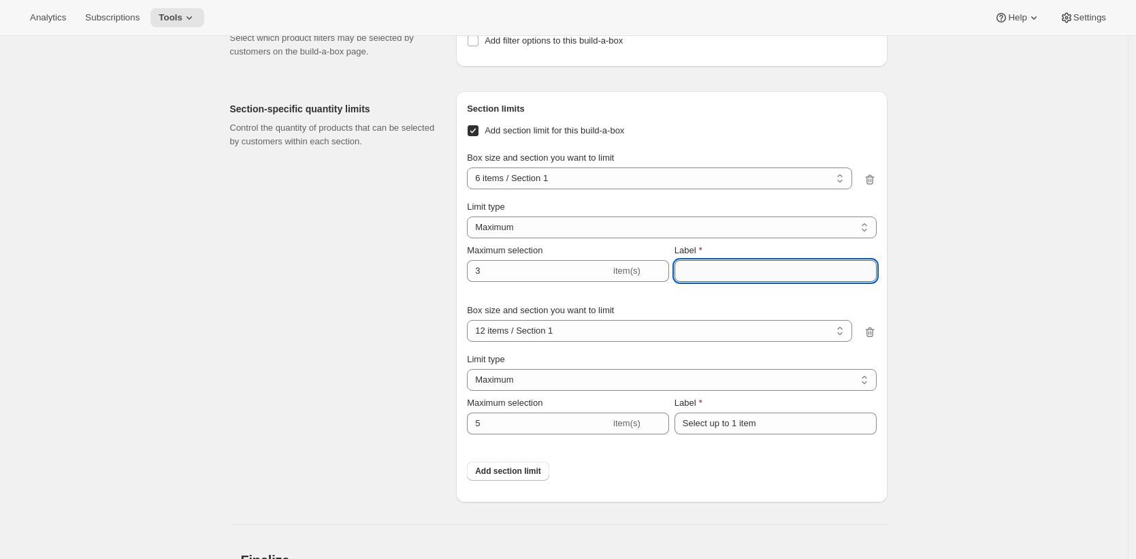
click at [729, 281] on input "Label" at bounding box center [776, 271] width 202 height 22
type input "asdfsd"
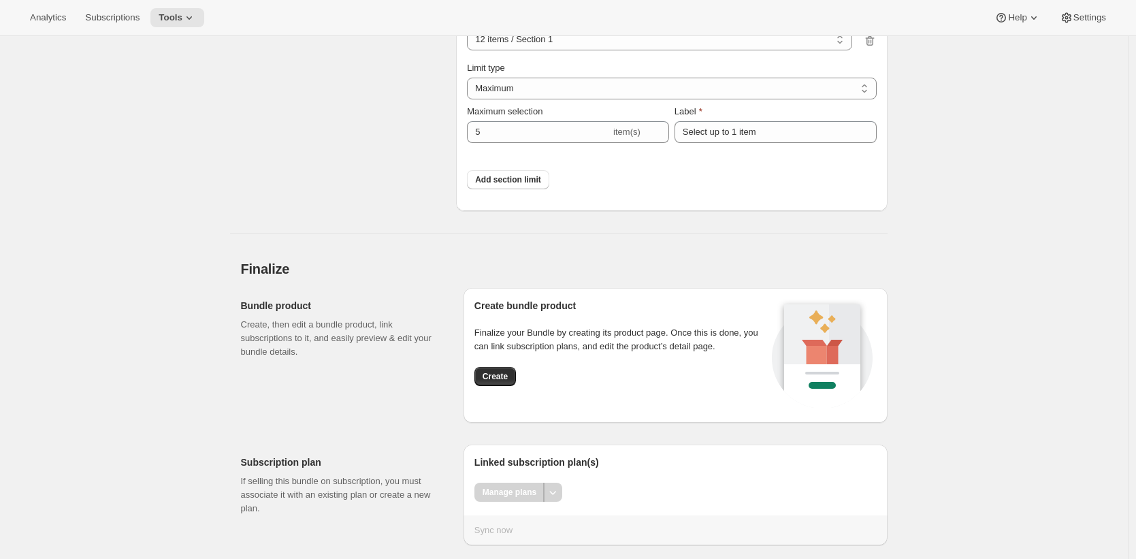
scroll to position [2148, 0]
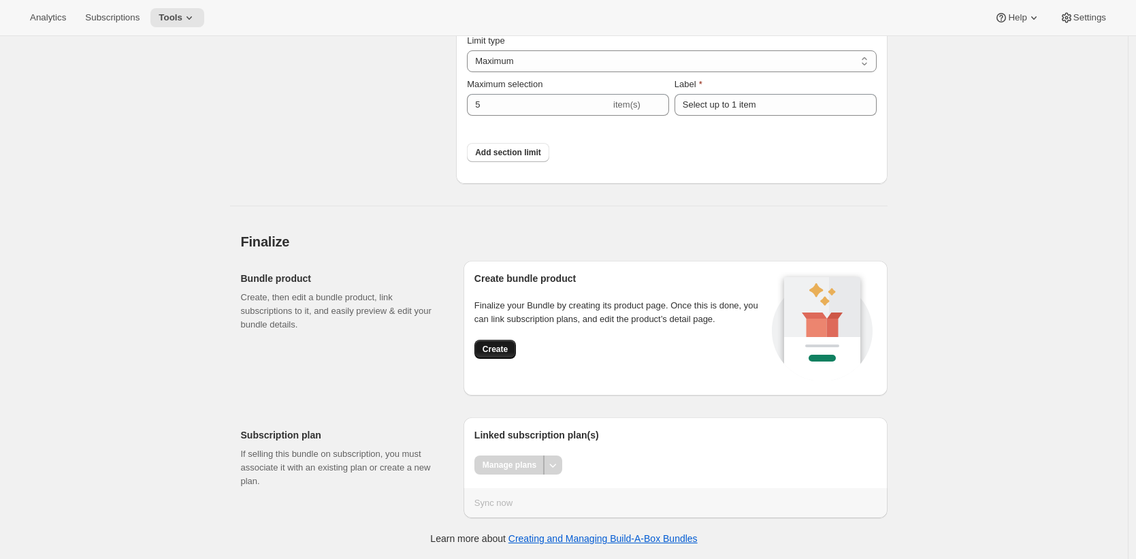
click at [497, 346] on span "Create" at bounding box center [495, 349] width 25 height 11
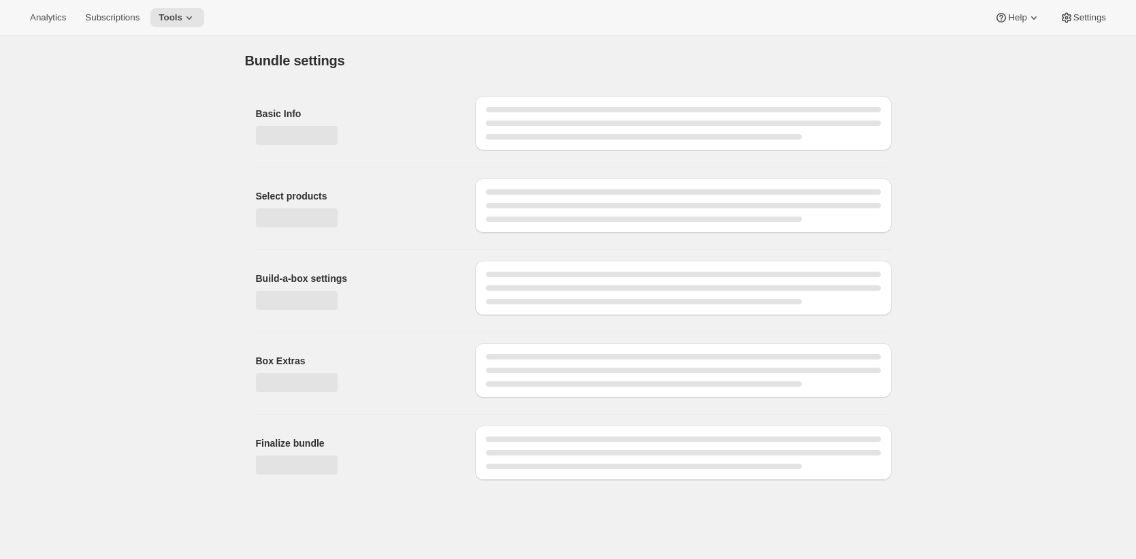
scroll to position [0, 0]
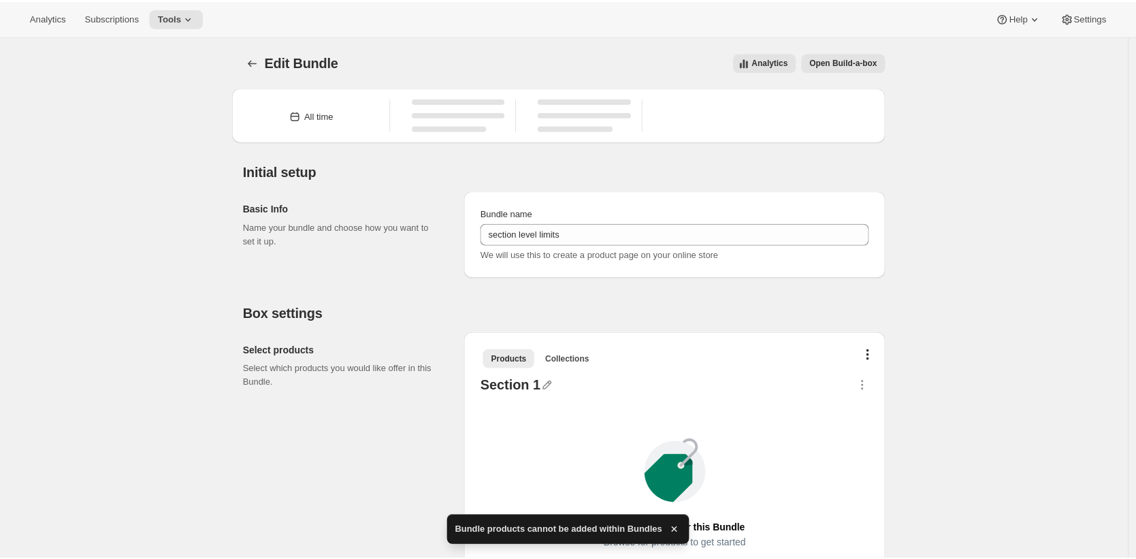
select select "gid://shopify/ProductVariant/47463492714747_b6e5a0e9-9f42-45cc-bfd5-7a658762529a"
select select "gid://shopify/ProductVariant/47463492747515_b6e5a0e9-9f42-45cc-bfd5-7a658762529a"
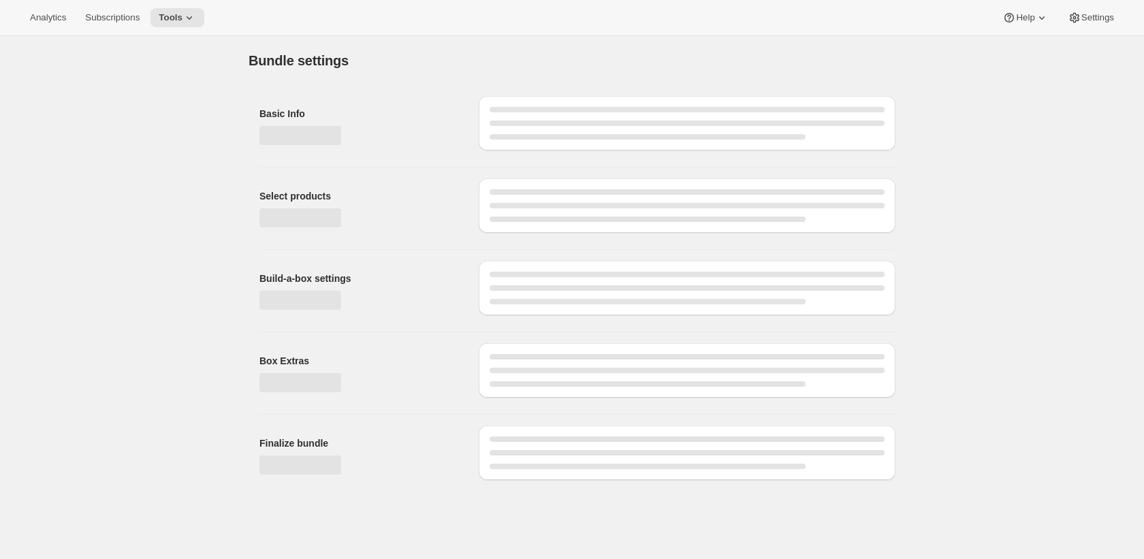
type input "section level limits"
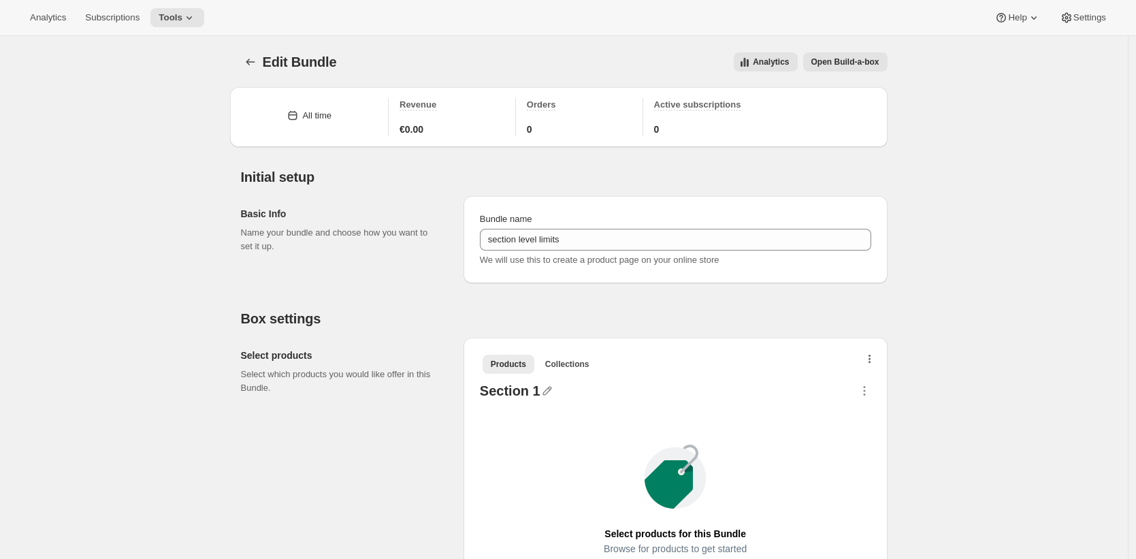
click at [872, 356] on icon "button" at bounding box center [870, 360] width 3 height 11
click at [876, 383] on span "Bulk Autoswap for existing subscribers" at bounding box center [868, 388] width 151 height 10
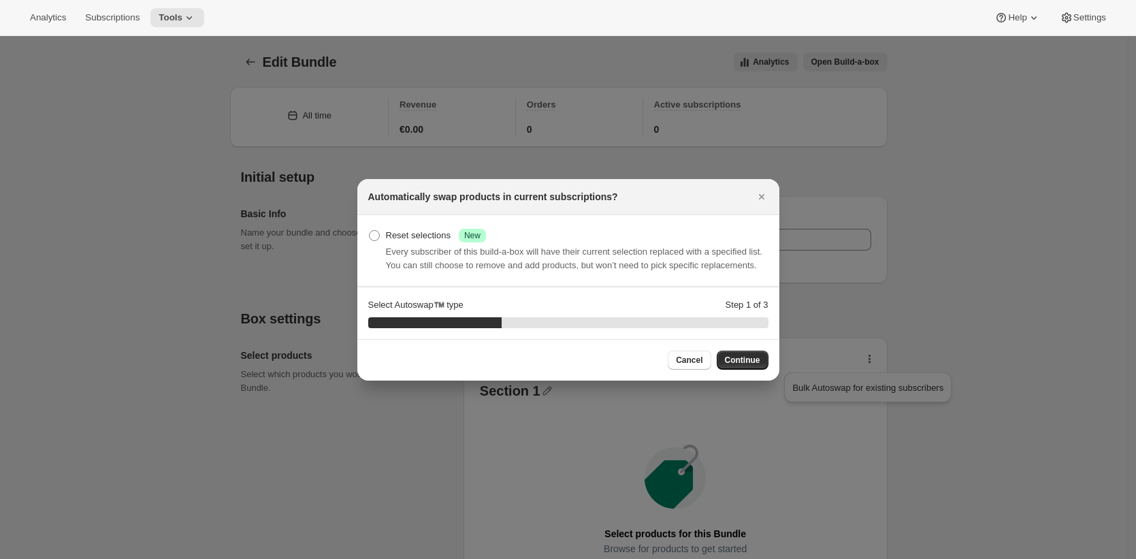
click at [880, 335] on div at bounding box center [568, 279] width 1136 height 559
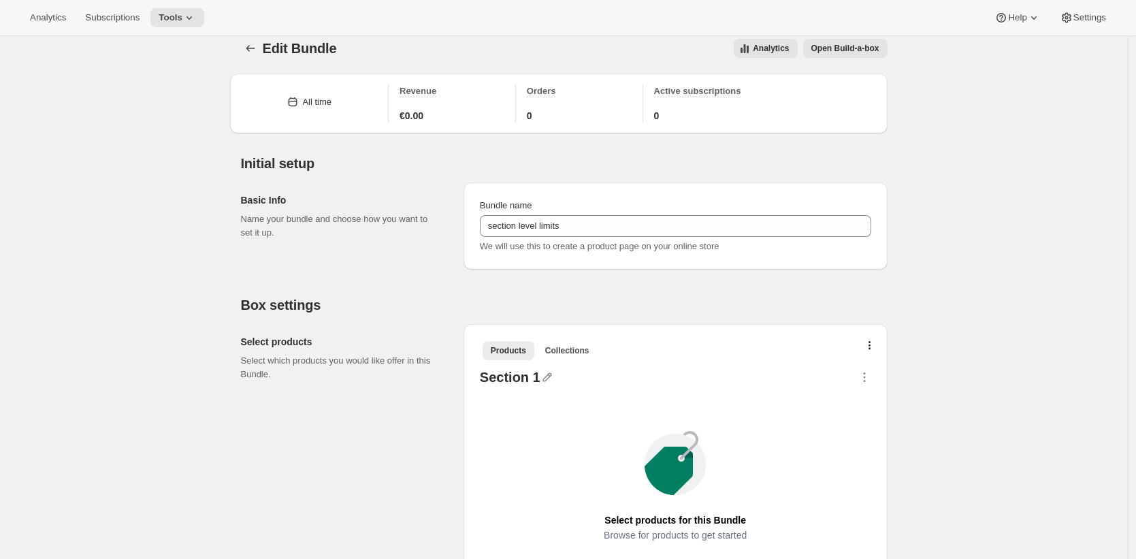
scroll to position [293, 0]
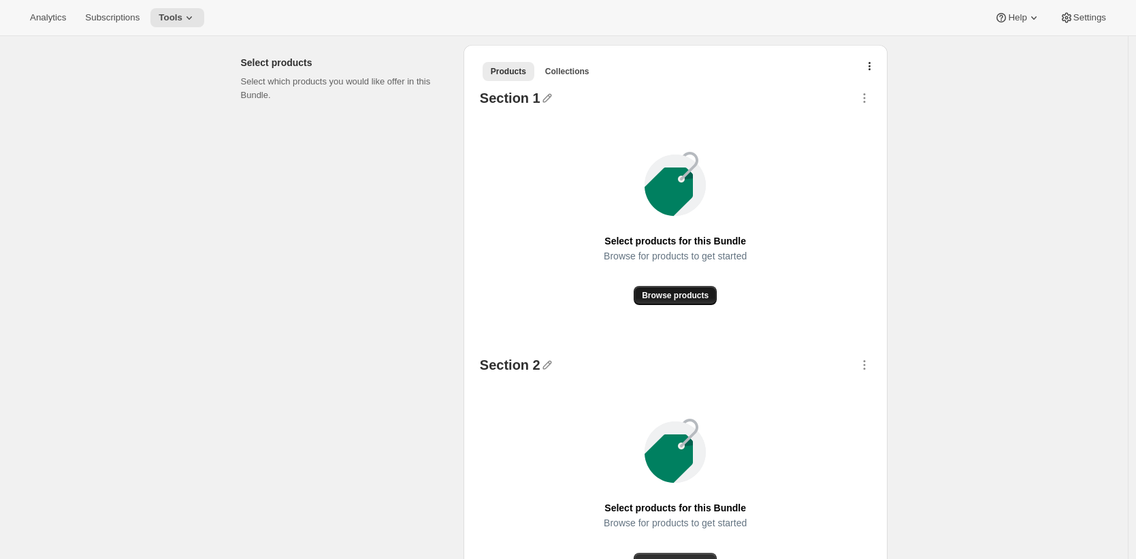
click at [703, 296] on span "Browse products" at bounding box center [675, 295] width 67 height 11
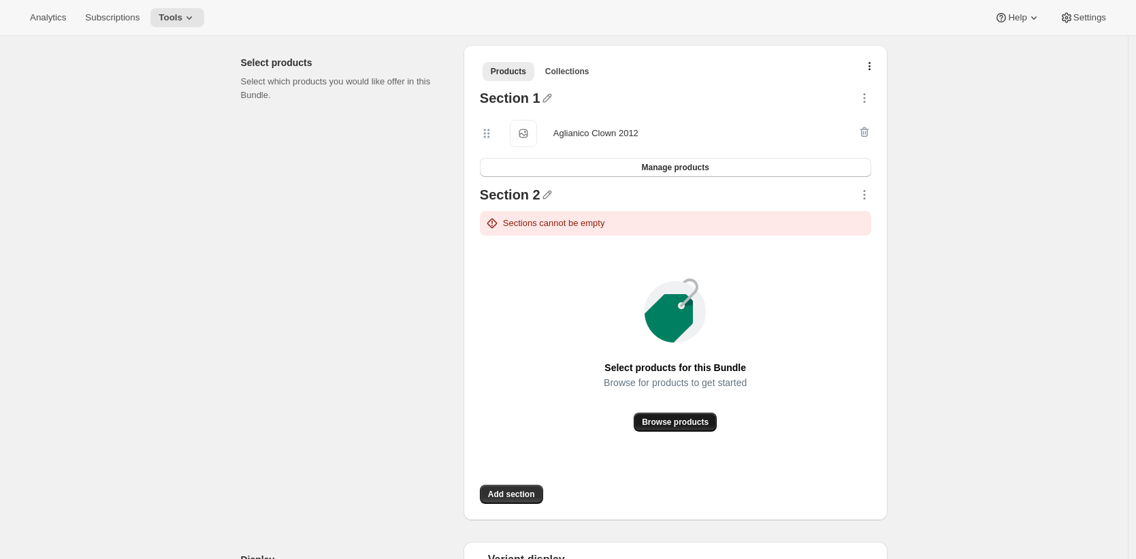
click at [693, 423] on span "Browse products" at bounding box center [675, 422] width 67 height 11
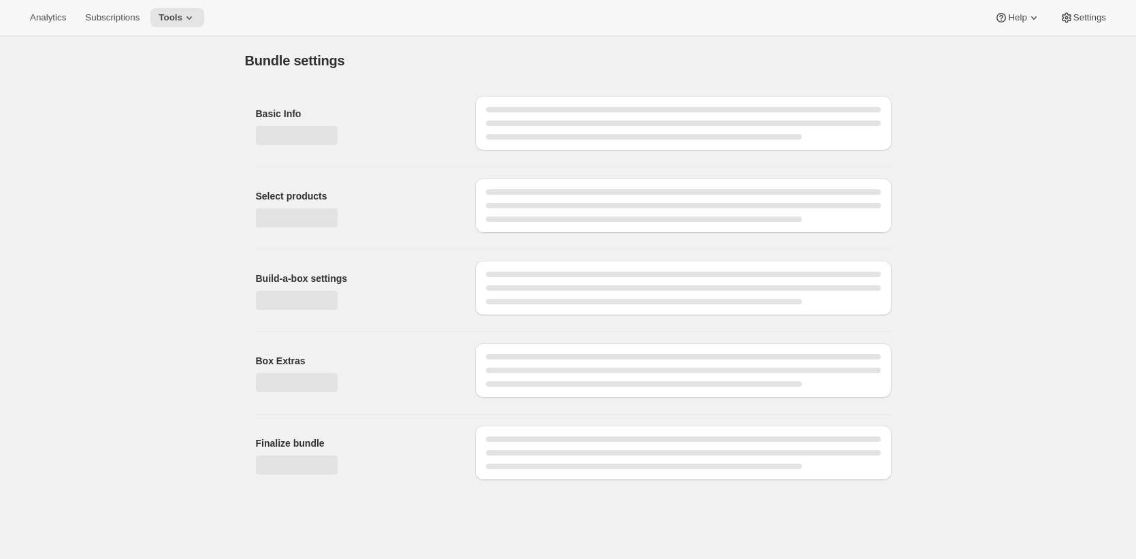
scroll to position [0, 0]
click at [950, 170] on div "Bundle settings Basic Info Select products Build-a-box settings Box Extras Fina…" at bounding box center [572, 263] width 1144 height 455
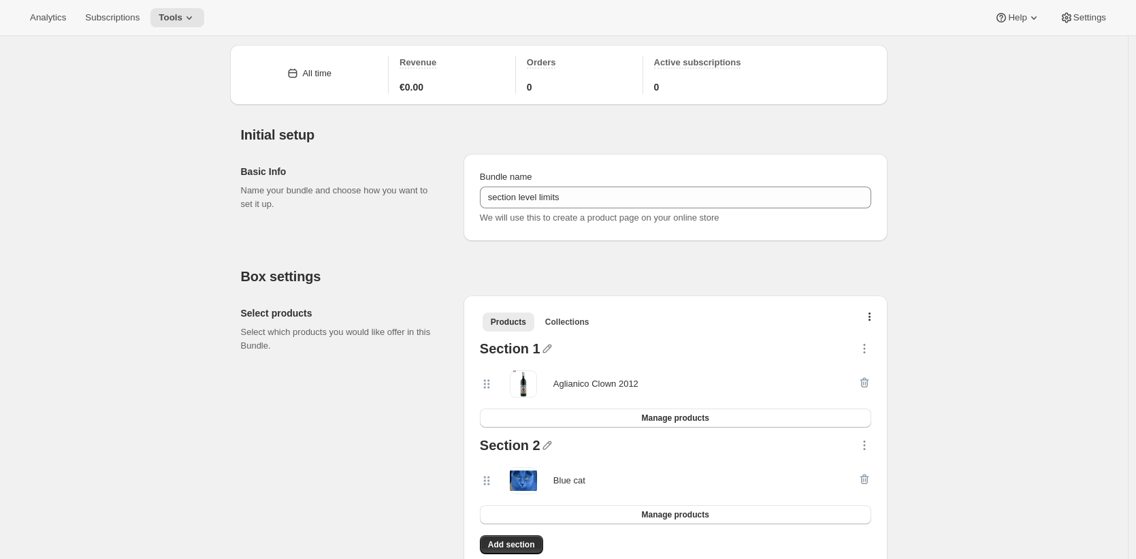
scroll to position [115, 0]
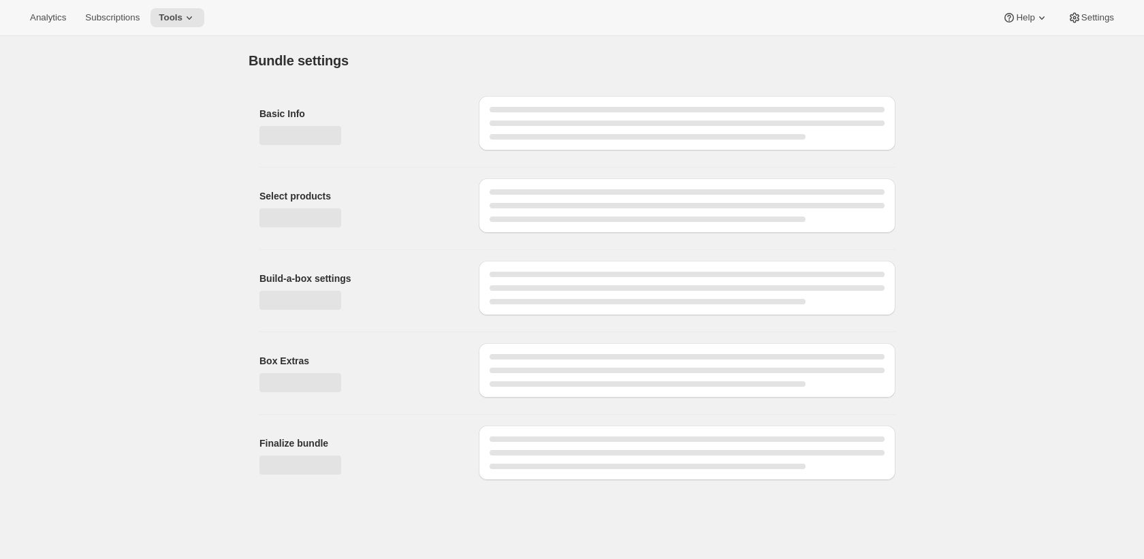
type input "section level limits"
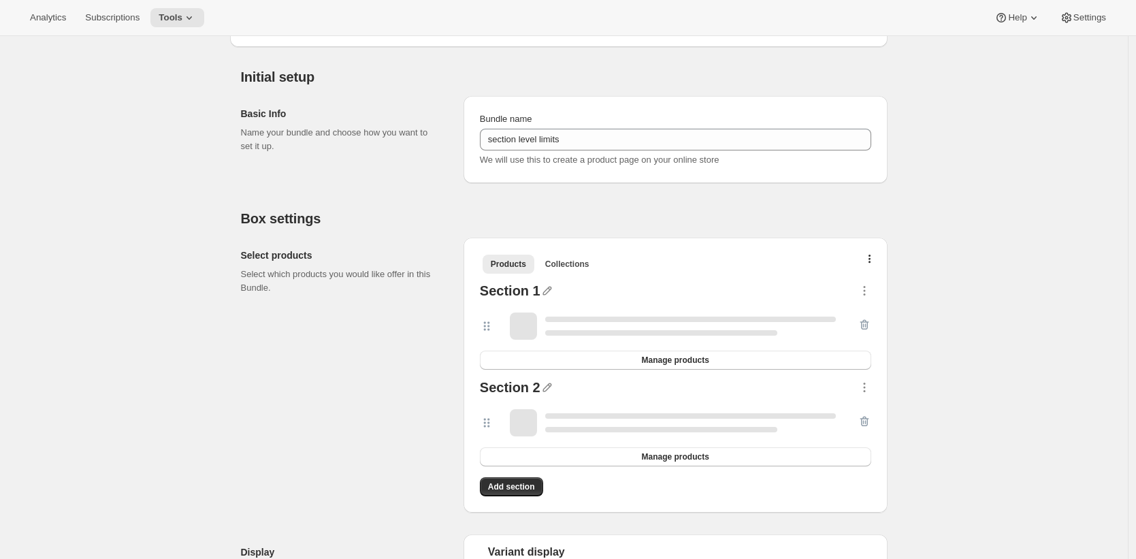
scroll to position [109, 0]
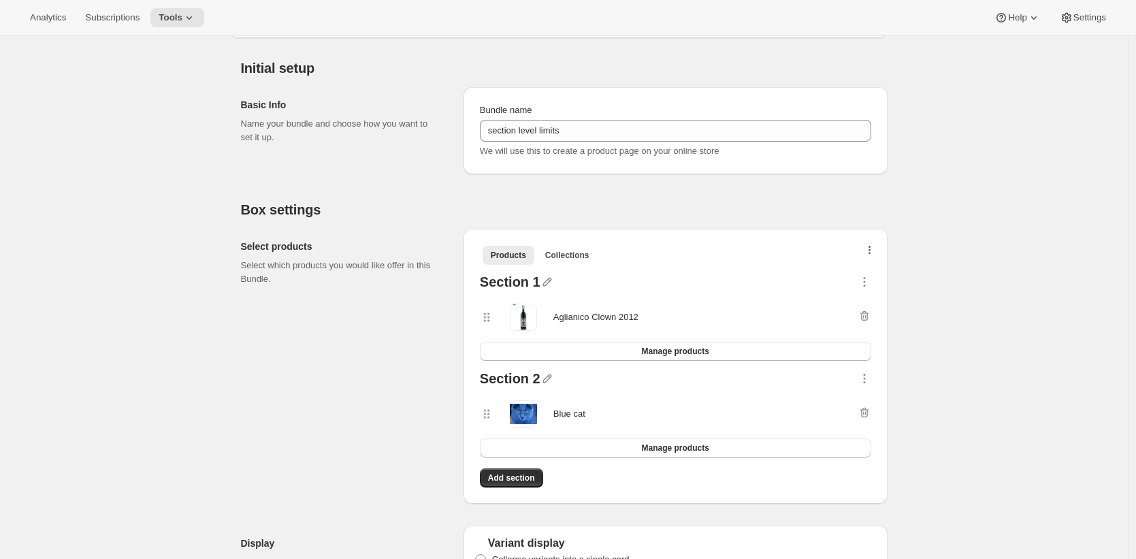
click at [872, 249] on icon "button" at bounding box center [870, 251] width 3 height 11
click at [878, 283] on span "Bulk Autoswap for existing subscribers" at bounding box center [868, 279] width 151 height 10
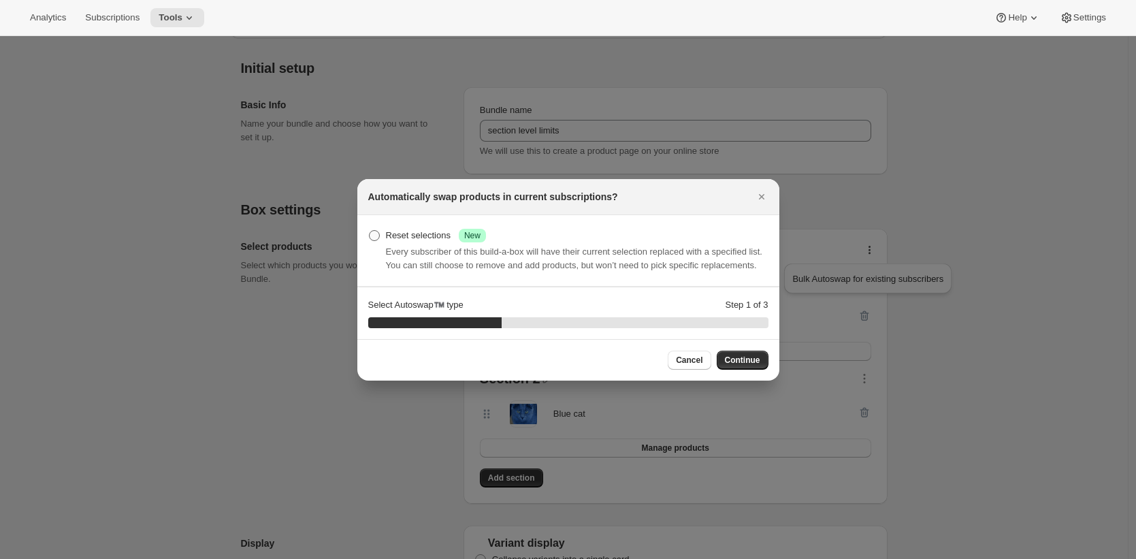
click at [425, 233] on div "Reset selections Success New" at bounding box center [436, 236] width 100 height 14
click at [370, 231] on input "Reset selections Success New" at bounding box center [369, 230] width 1 height 1
radio input "true"
click at [742, 360] on button "Continue" at bounding box center [743, 360] width 52 height 19
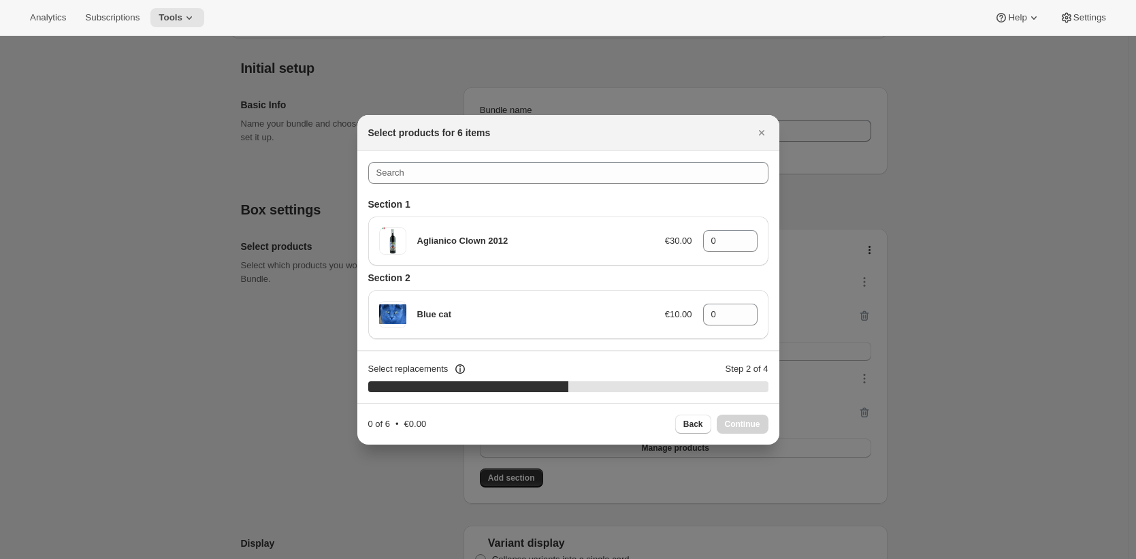
click at [863, 320] on div at bounding box center [568, 279] width 1136 height 559
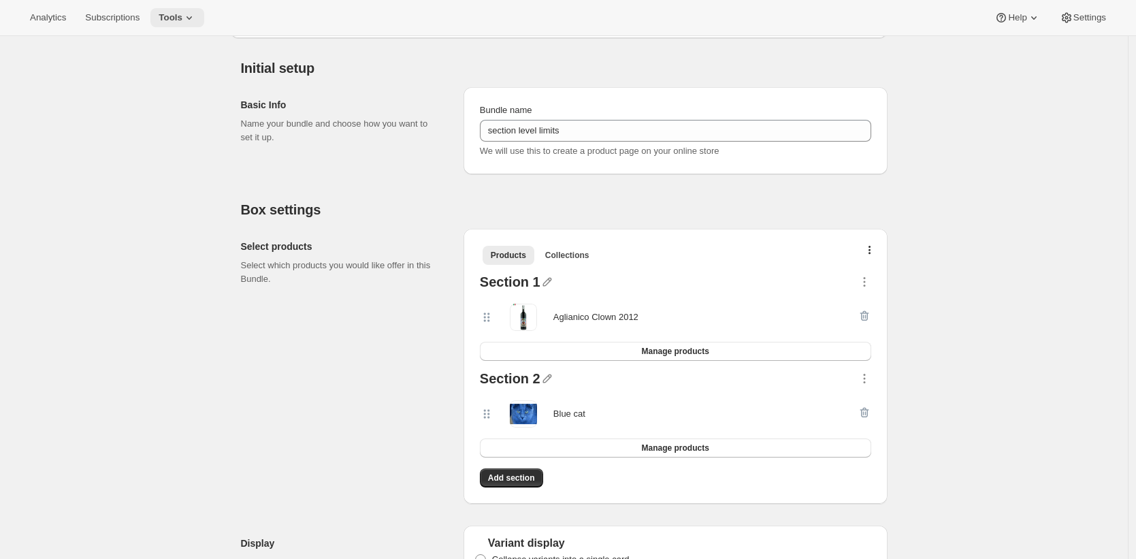
click at [192, 19] on icon at bounding box center [189, 17] width 5 height 3
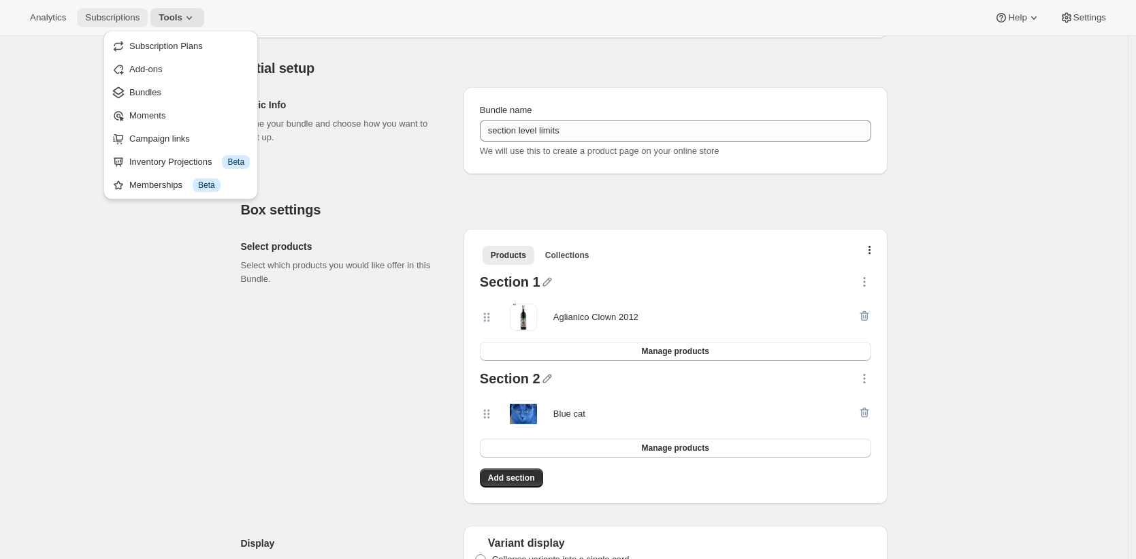
click at [125, 20] on span "Subscriptions" at bounding box center [112, 17] width 54 height 11
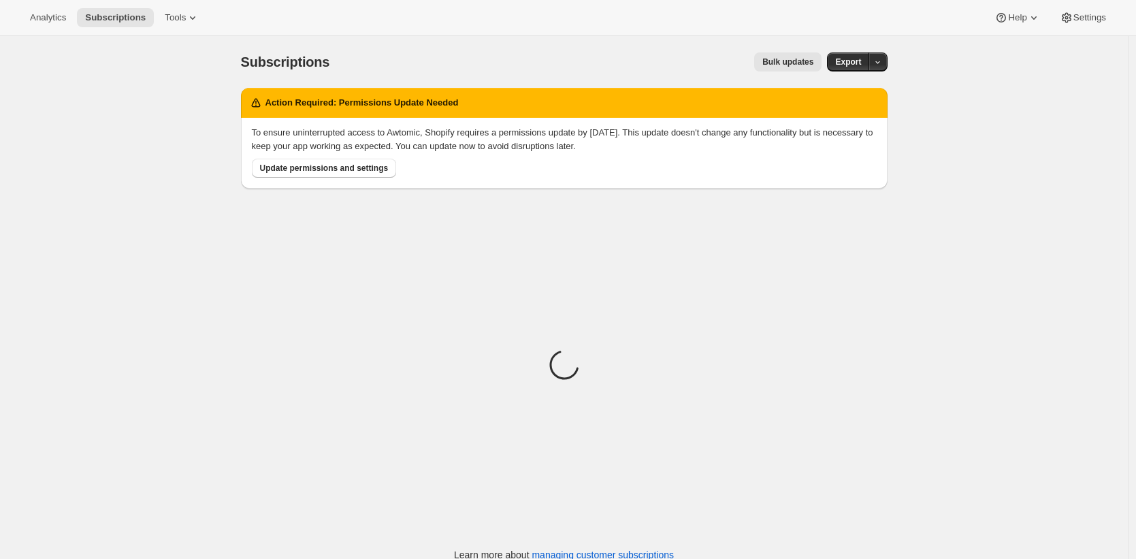
click at [808, 59] on span "Bulk updates" at bounding box center [788, 62] width 51 height 11
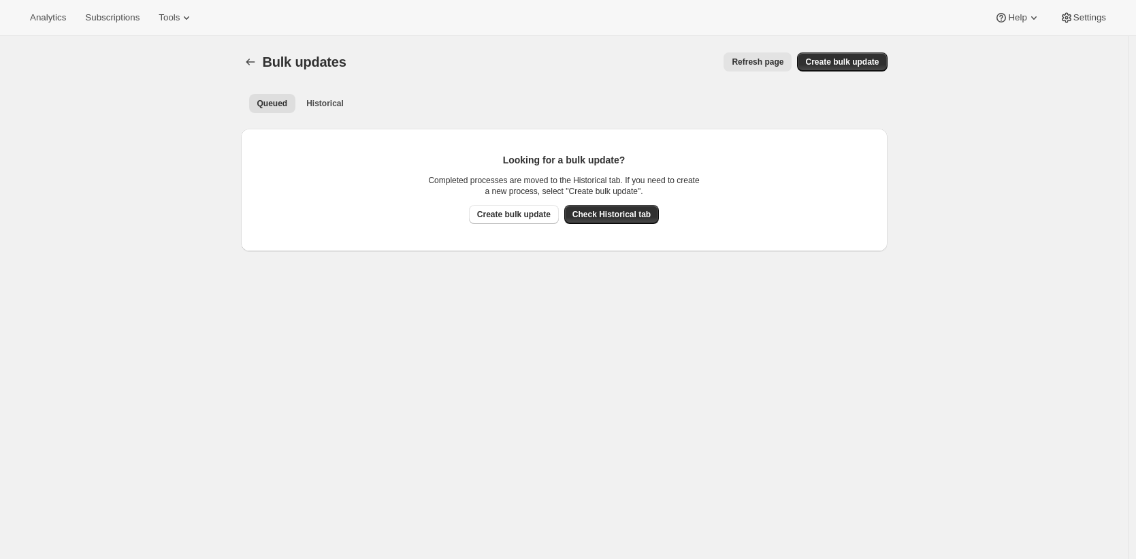
click at [632, 219] on span "Check Historical tab" at bounding box center [612, 214] width 78 height 11
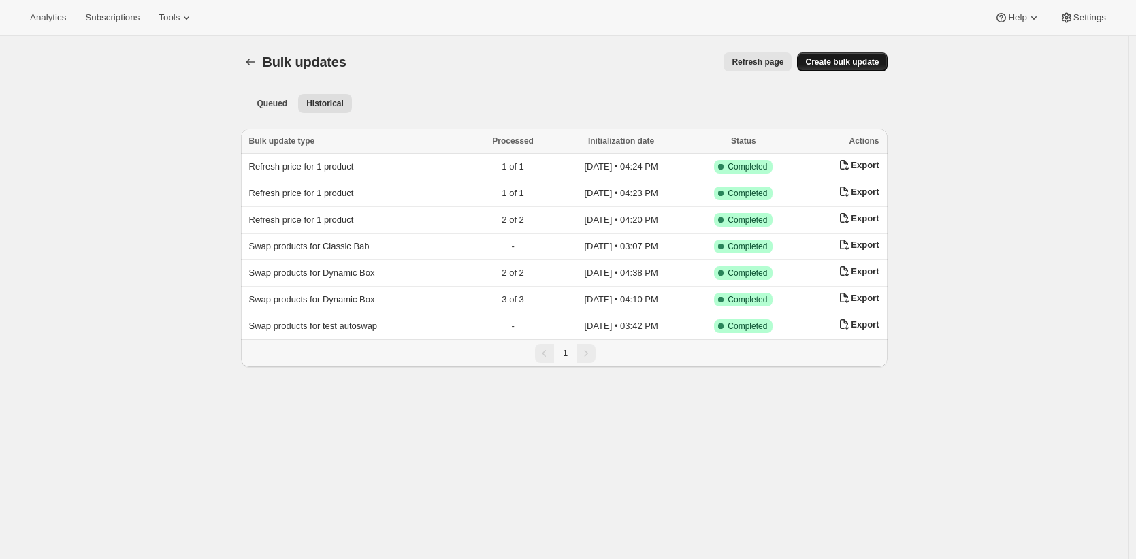
click at [862, 61] on span "Create bulk update" at bounding box center [843, 62] width 74 height 11
select select "08"
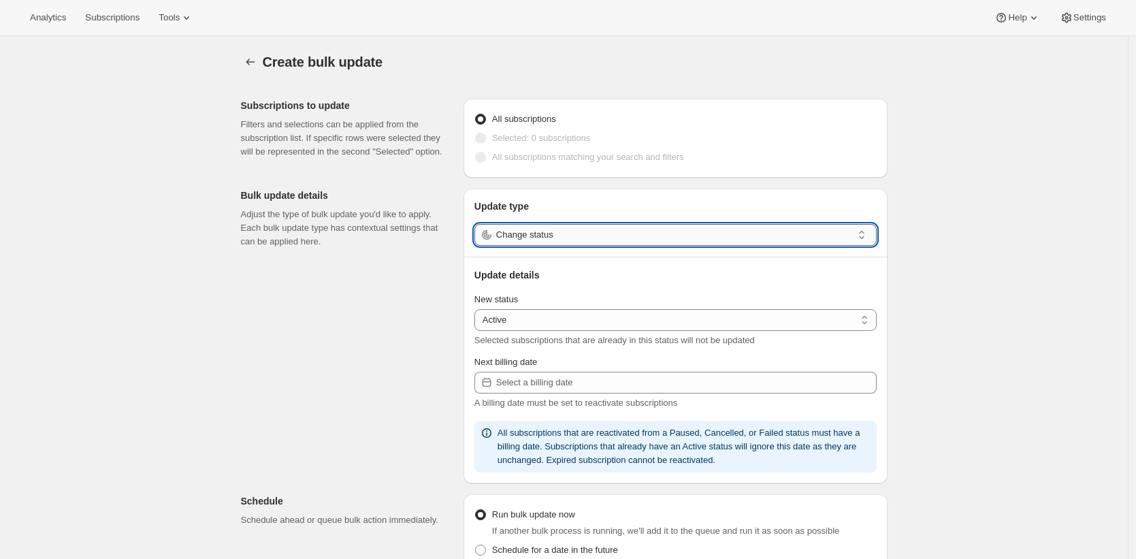
click at [626, 234] on input "Change status" at bounding box center [674, 235] width 356 height 22
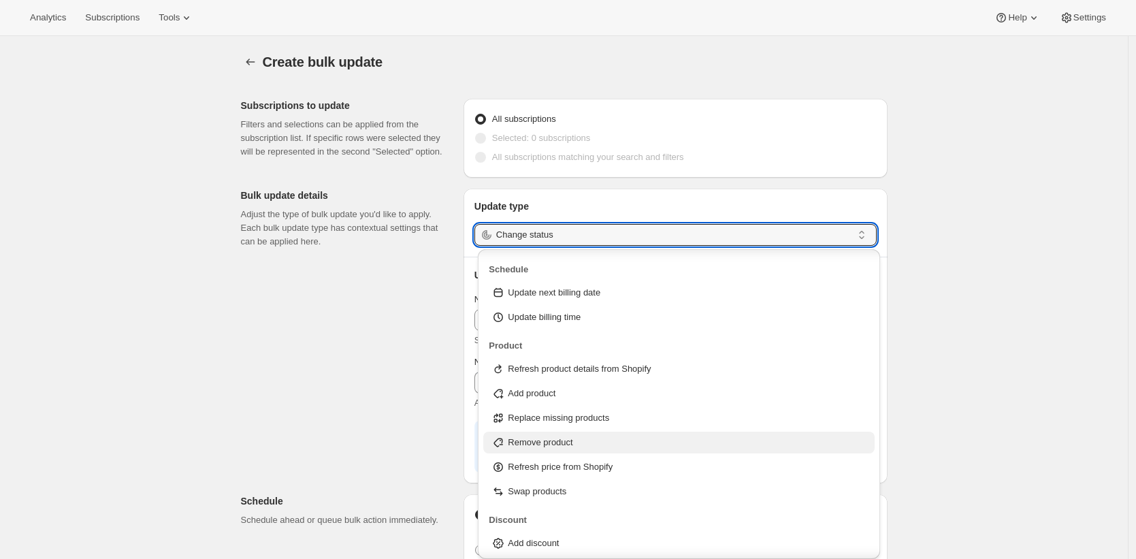
scroll to position [74, 0]
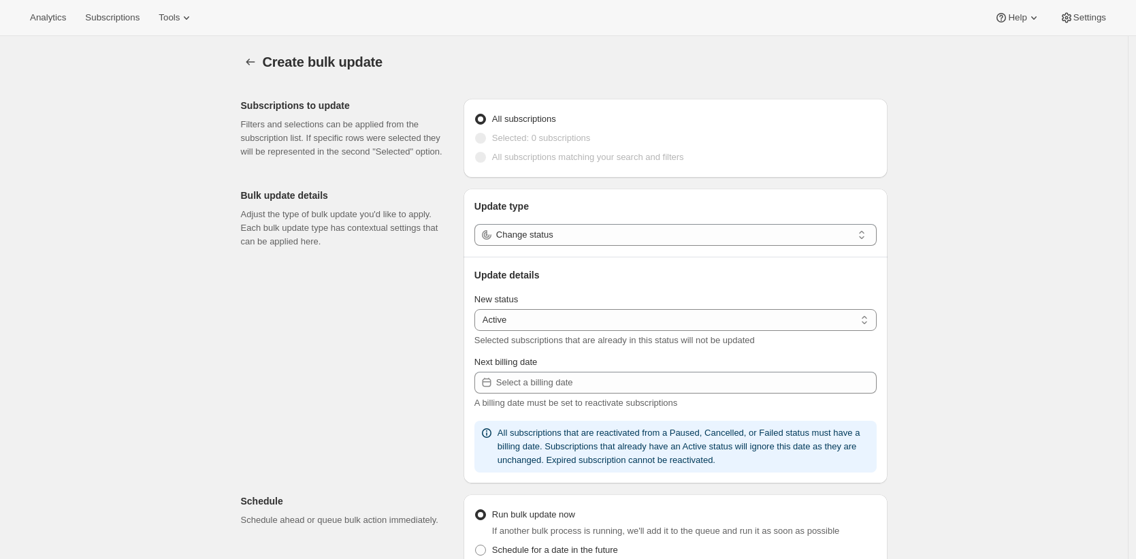
click at [761, 530] on span "If another bulk process is running, we'll add it to the queue and run it as soo…" at bounding box center [666, 531] width 348 height 10
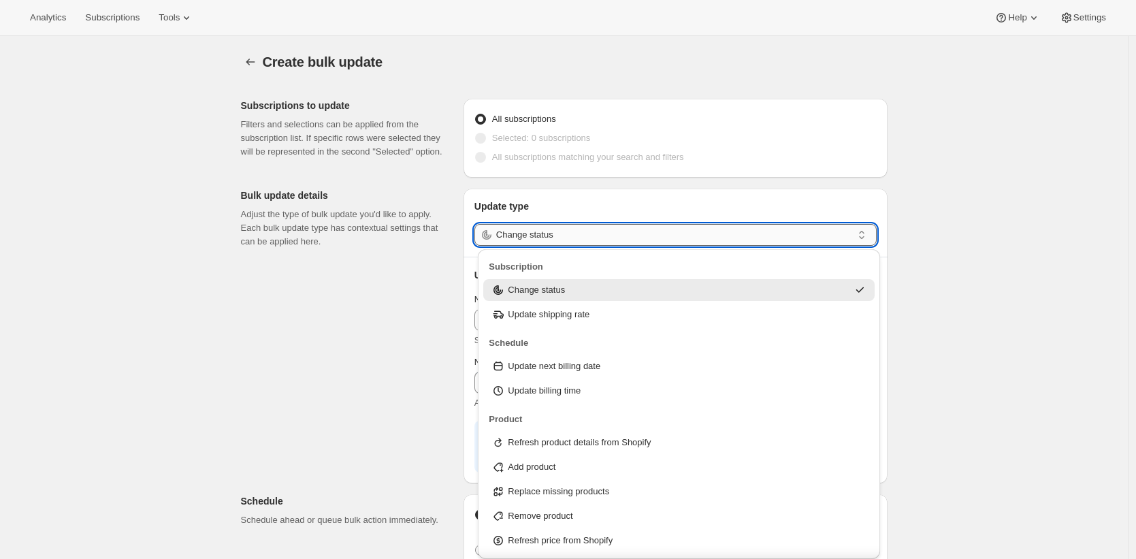
click at [806, 227] on input "Change status" at bounding box center [674, 235] width 356 height 22
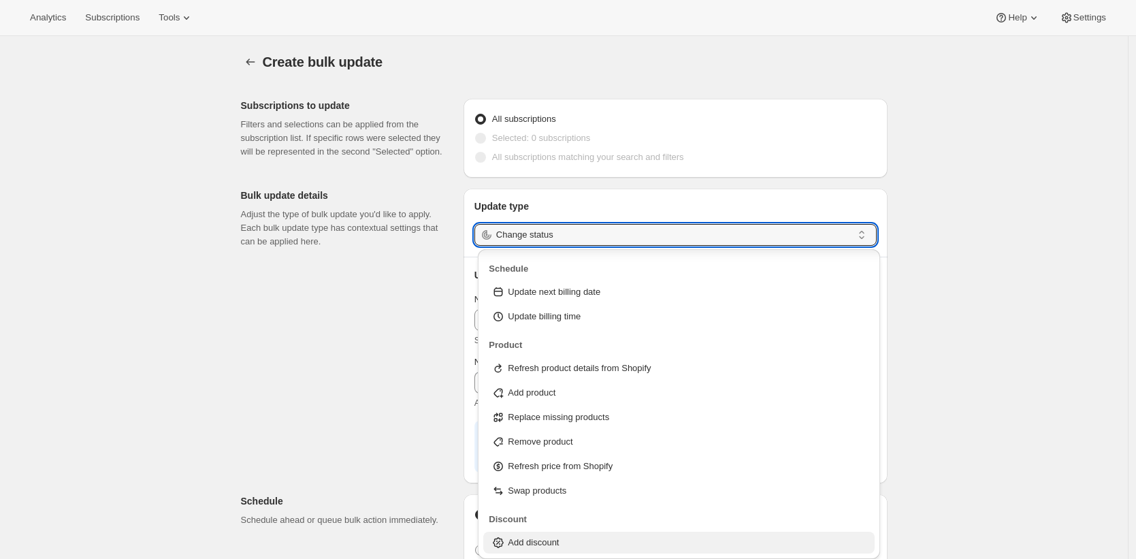
click at [793, 538] on div "Add discount" at bounding box center [679, 543] width 375 height 14
type input "Add discount"
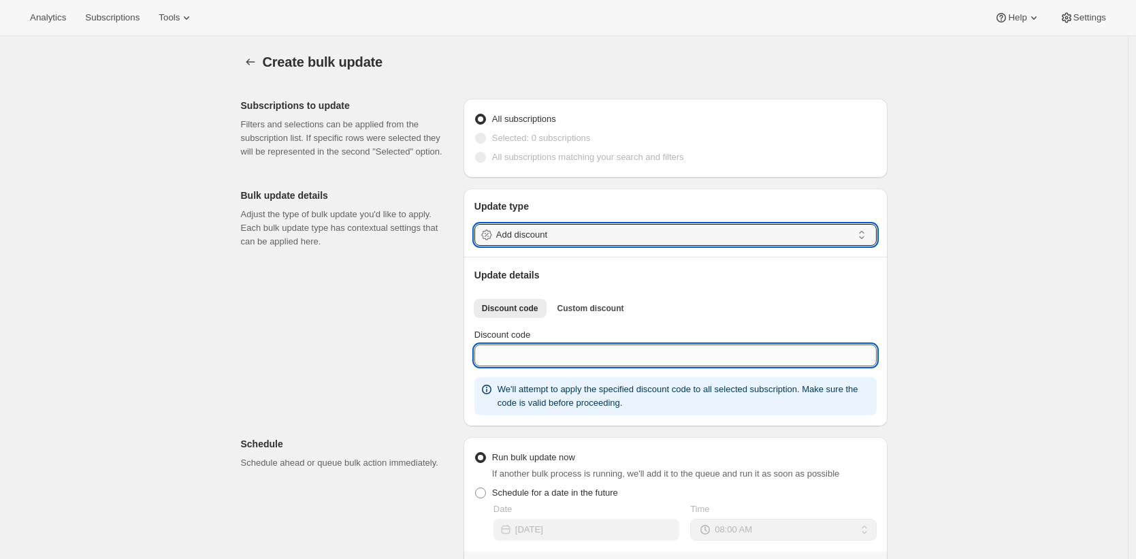
click at [629, 345] on input "Discount code" at bounding box center [676, 356] width 402 height 22
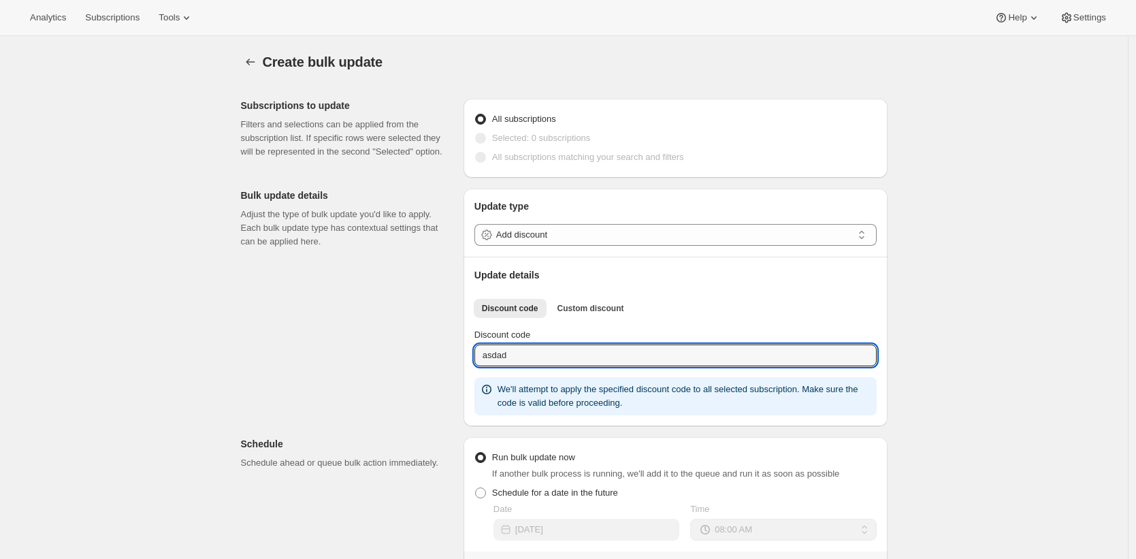
type input "asdad"
click at [427, 399] on div "Subscriptions to update Filters and selections can be applied from the subscrip…" at bounding box center [559, 482] width 658 height 788
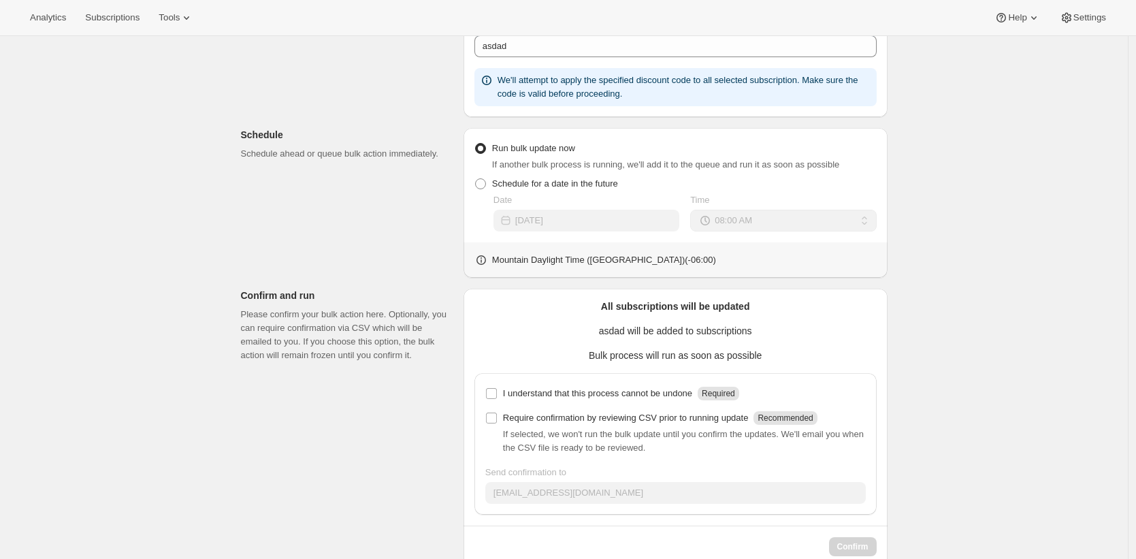
scroll to position [339, 0]
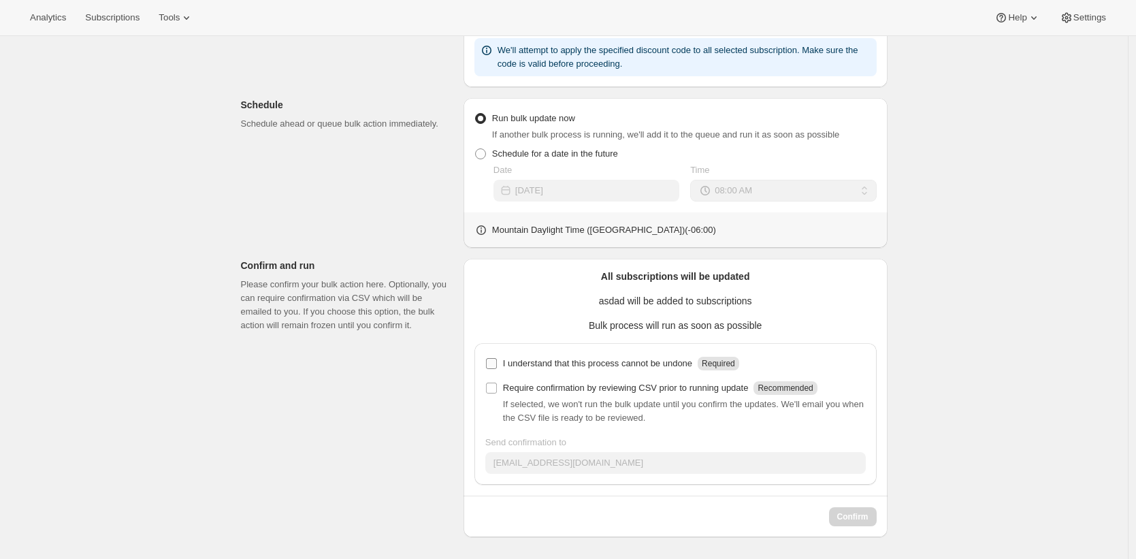
click at [529, 368] on p "I understand that this process cannot be undone" at bounding box center [597, 364] width 189 height 14
click at [497, 368] on input "I understand that this process cannot be undone Required" at bounding box center [491, 363] width 11 height 11
checkbox input "true"
click at [853, 511] on span "Confirm" at bounding box center [853, 516] width 31 height 11
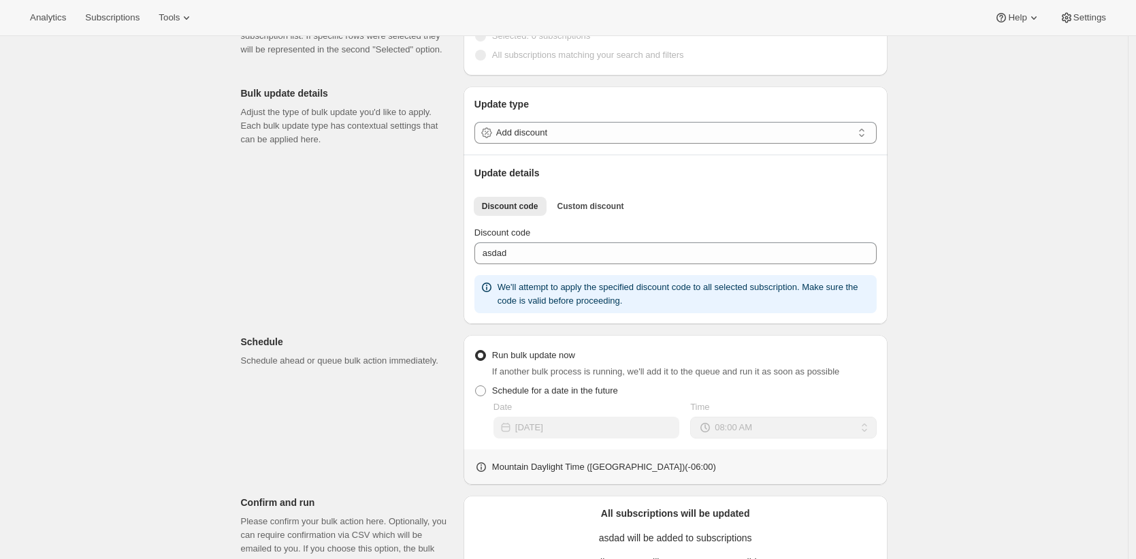
scroll to position [7, 0]
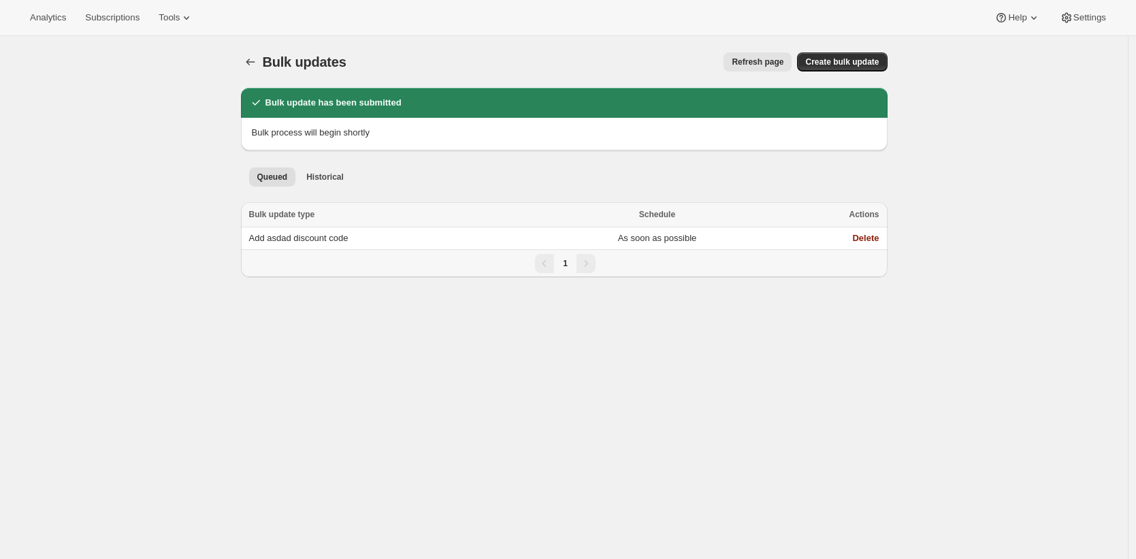
click at [621, 344] on div "Bulk updates. This page is ready Bulk updates Refresh page More actions Refresh…" at bounding box center [564, 315] width 1128 height 559
click at [459, 234] on td "Add asdad discount code" at bounding box center [391, 238] width 300 height 22
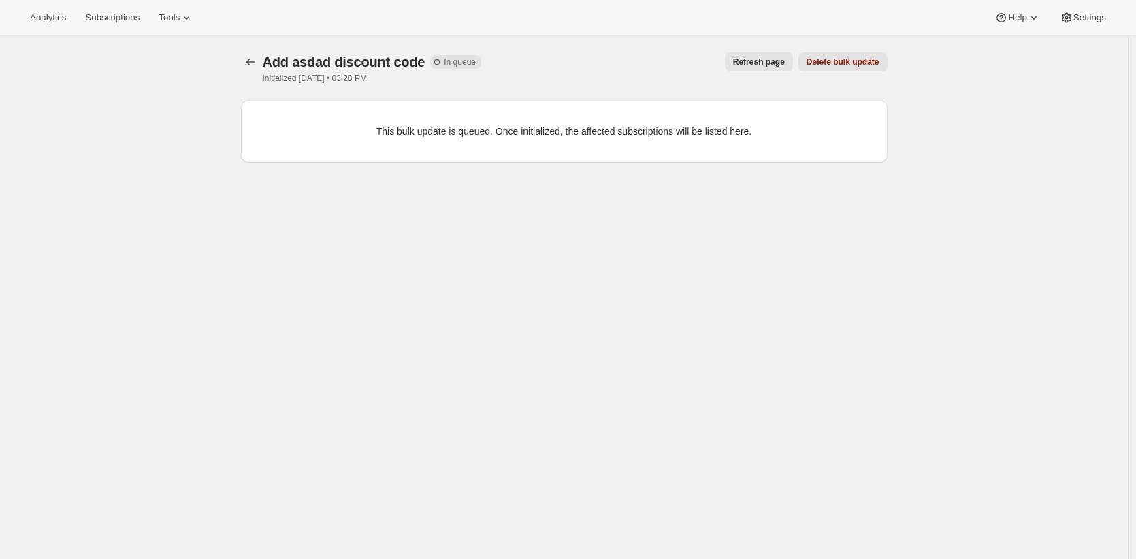
click at [778, 64] on span "Refresh page" at bounding box center [759, 62] width 52 height 11
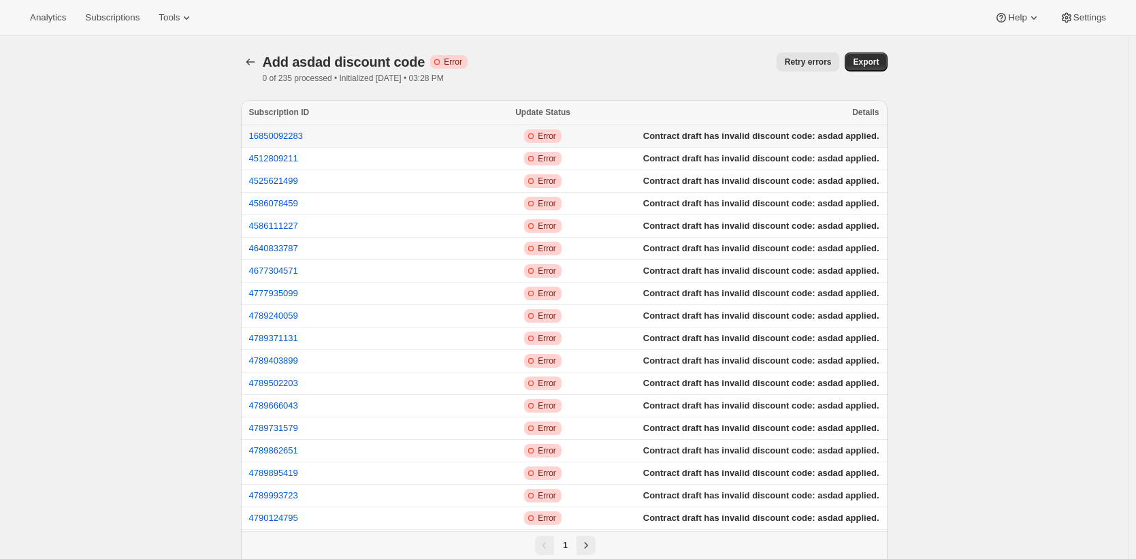
click at [748, 138] on span "Contract draft has invalid discount code: asdad applied." at bounding box center [761, 136] width 236 height 10
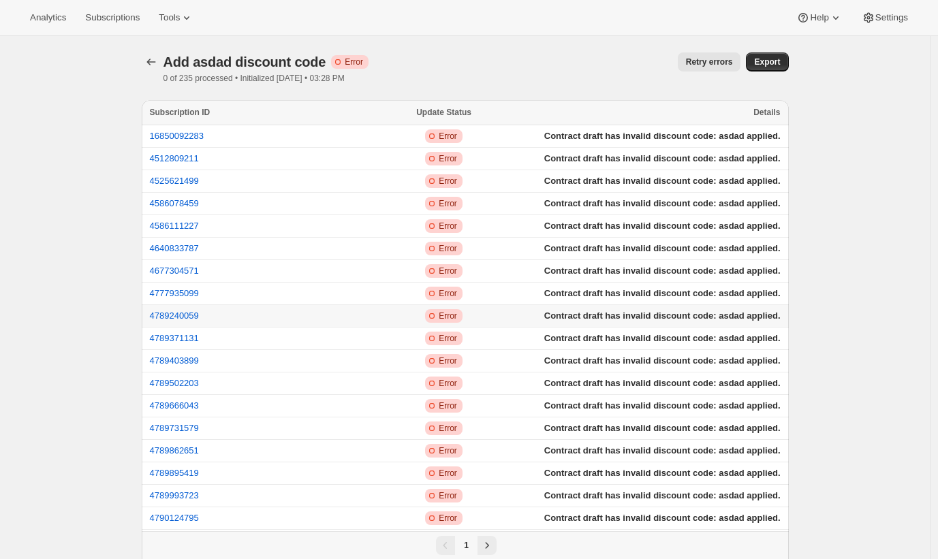
click at [755, 321] on span "Contract draft has invalid discount code: asdad applied." at bounding box center [662, 315] width 236 height 10
drag, startPoint x: 739, startPoint y: 268, endPoint x: 727, endPoint y: 260, distance: 14.7
click at [739, 267] on span "Contract draft has invalid discount code: asdad applied." at bounding box center [662, 271] width 236 height 10
click at [726, 138] on span "Contract draft has invalid discount code: asdad applied." at bounding box center [662, 136] width 236 height 10
click at [629, 78] on div "Add asdad discount code Critical Incomplete Error 0 of 235 processed • Initiali…" at bounding box center [465, 67] width 647 height 31
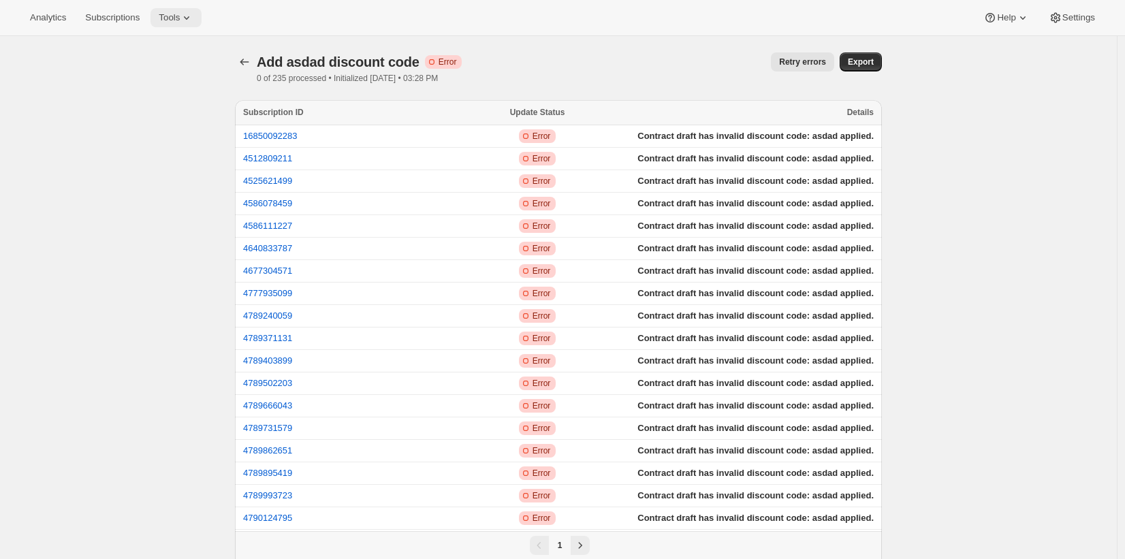
click at [174, 20] on span "Tools" at bounding box center [169, 17] width 21 height 11
